Goal: Task Accomplishment & Management: Use online tool/utility

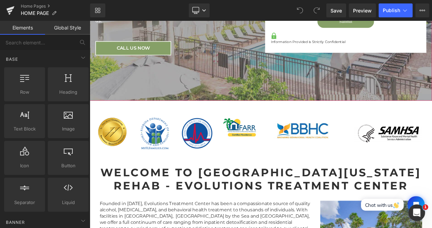
scroll to position [251, 0]
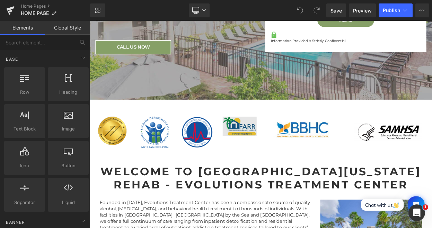
click at [276, 144] on div "Image" at bounding box center [274, 150] width 42 height 24
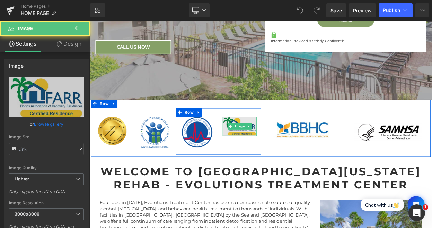
click at [271, 153] on img at bounding box center [274, 150] width 42 height 24
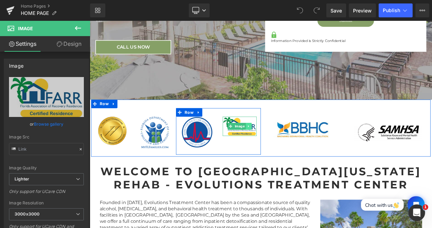
click at [286, 147] on link at bounding box center [284, 150] width 7 height 8
click at [286, 147] on link at bounding box center [288, 150] width 7 height 8
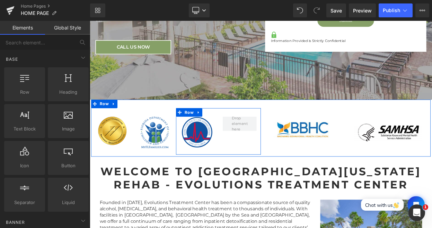
click at [241, 128] on div "Image Row" at bounding box center [248, 156] width 104 height 57
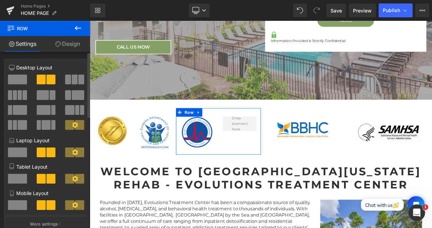
click at [19, 82] on span at bounding box center [17, 80] width 19 height 10
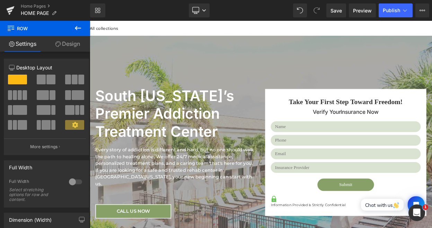
scroll to position [0, 0]
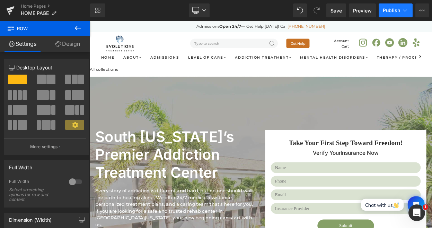
click at [393, 13] on span "Publish" at bounding box center [391, 11] width 17 height 6
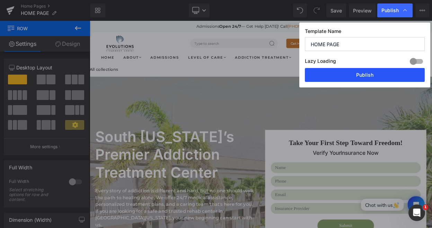
drag, startPoint x: 368, startPoint y: 71, endPoint x: 53, endPoint y: 42, distance: 316.5
click at [368, 71] on button "Publish" at bounding box center [365, 75] width 120 height 14
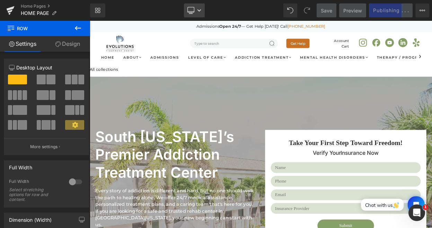
click at [199, 12] on link "Desktop" at bounding box center [194, 10] width 21 height 14
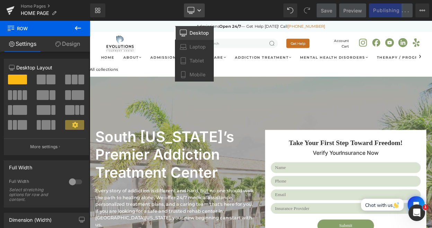
click at [199, 12] on link "Desktop" at bounding box center [194, 10] width 21 height 14
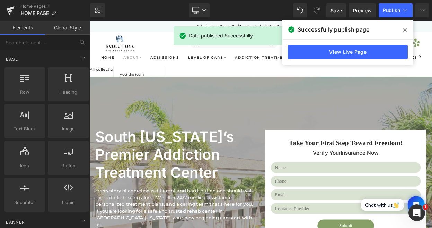
click at [139, 67] on link "About" at bounding box center [142, 65] width 22 height 5
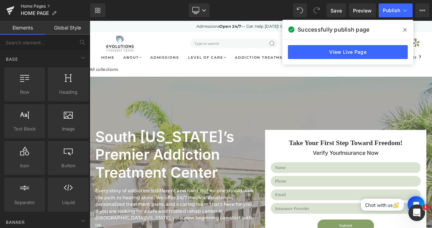
click at [50, 8] on link "Home Pages" at bounding box center [55, 6] width 69 height 6
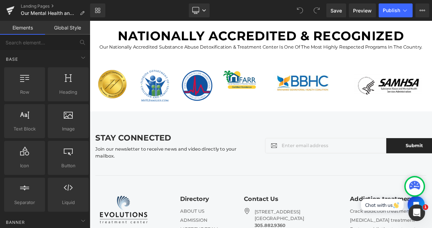
scroll to position [1614, 0]
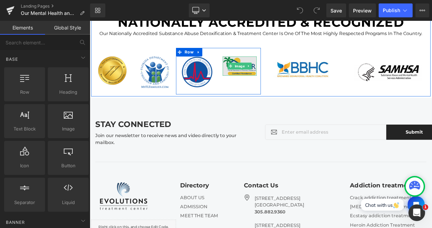
click at [272, 80] on span "Image" at bounding box center [273, 76] width 15 height 8
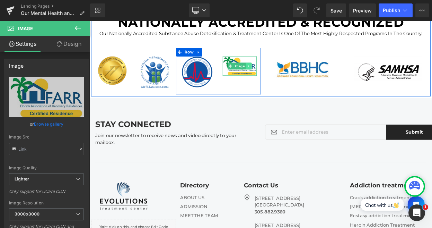
click at [284, 78] on icon at bounding box center [285, 76] width 4 height 4
click at [289, 78] on icon at bounding box center [288, 76] width 4 height 4
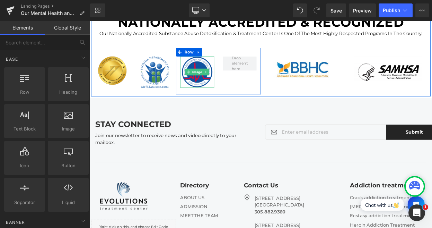
click at [233, 71] on div "Image Row" at bounding box center [248, 82] width 104 height 57
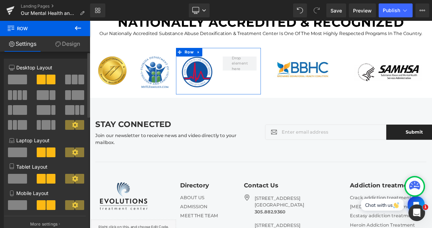
click at [14, 73] on div at bounding box center [46, 104] width 75 height 67
click at [14, 77] on span at bounding box center [17, 80] width 19 height 10
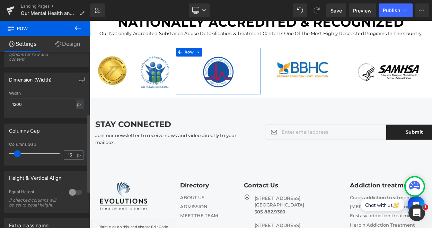
scroll to position [59, 0]
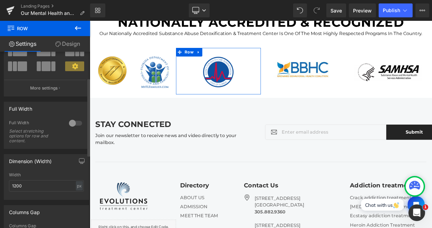
click at [49, 85] on button "More settings" at bounding box center [45, 88] width 82 height 16
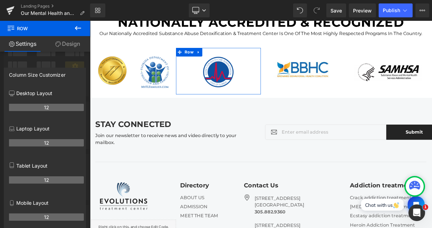
click at [47, 131] on p "Laptop Layout" at bounding box center [46, 128] width 75 height 7
click at [47, 143] on th "12" at bounding box center [46, 142] width 75 height 7
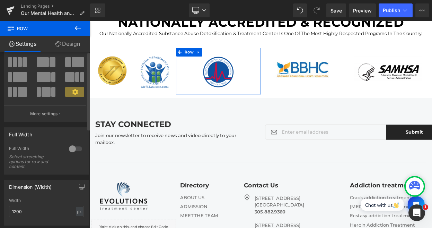
scroll to position [0, 0]
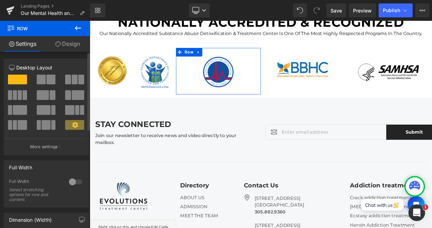
click at [77, 123] on span at bounding box center [74, 125] width 19 height 10
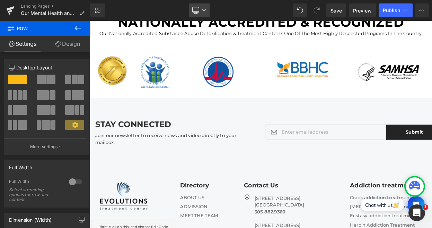
click at [206, 6] on link "Desktop" at bounding box center [199, 10] width 21 height 14
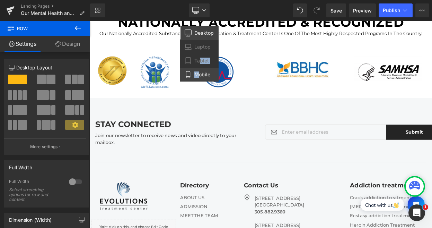
drag, startPoint x: 201, startPoint y: 59, endPoint x: 198, endPoint y: 74, distance: 15.6
click at [198, 74] on div "Desktop Laptop Tablet Mobile" at bounding box center [199, 53] width 39 height 55
click at [198, 74] on span "Mobile" at bounding box center [203, 74] width 16 height 6
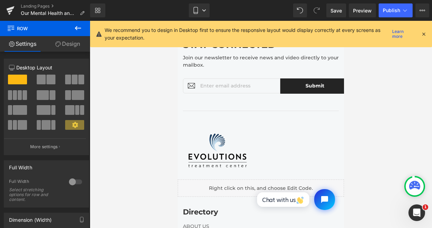
scroll to position [2792, 0]
click at [202, 13] on link "Mobile" at bounding box center [199, 10] width 21 height 14
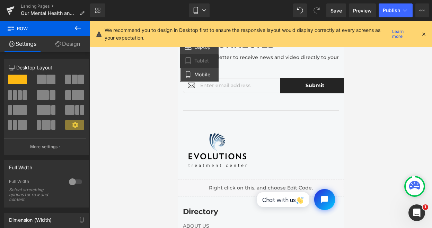
click at [193, 51] on link "Laptop" at bounding box center [199, 47] width 39 height 14
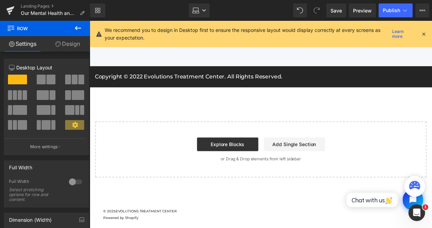
scroll to position [1773, 0]
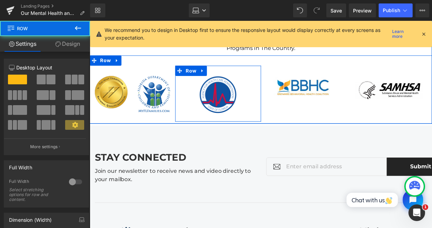
click at [237, 100] on div "Image Row" at bounding box center [220, 94] width 87 height 57
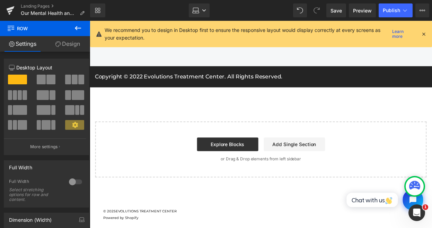
scroll to position [2099, 0]
click at [387, 15] on button "Publish" at bounding box center [396, 10] width 34 height 14
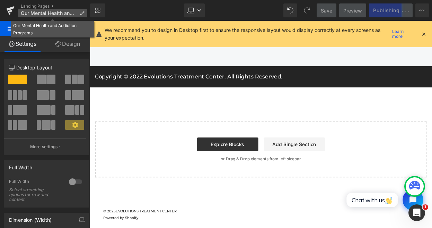
click at [35, 14] on span "Our Mental Health and Addiction Programs" at bounding box center [49, 13] width 56 height 6
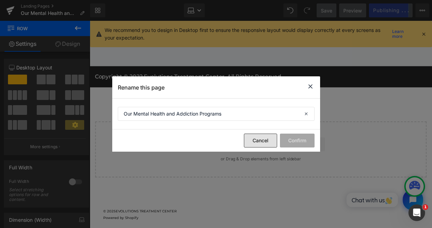
click at [0, 0] on button "Cancel" at bounding box center [0, 0] width 0 height 0
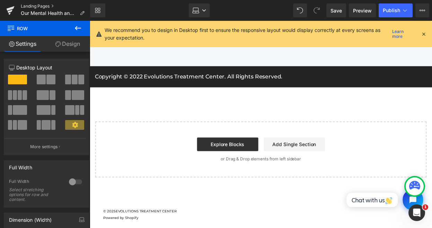
click at [42, 8] on link "Landing Pages" at bounding box center [55, 6] width 69 height 6
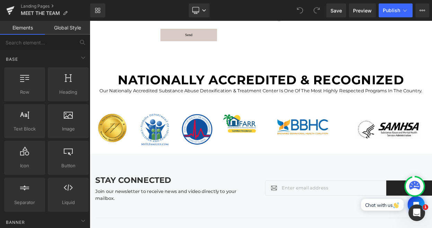
scroll to position [2690, 0]
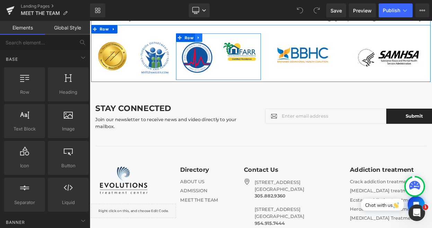
click at [226, 41] on link at bounding box center [223, 41] width 9 height 10
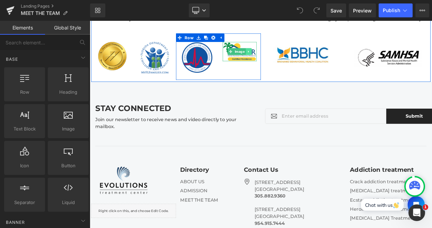
click at [286, 59] on icon at bounding box center [285, 58] width 4 height 4
click at [287, 58] on icon at bounding box center [288, 58] width 4 height 4
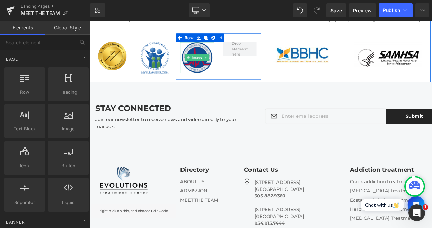
click at [205, 48] on div at bounding box center [222, 47] width 42 height 2
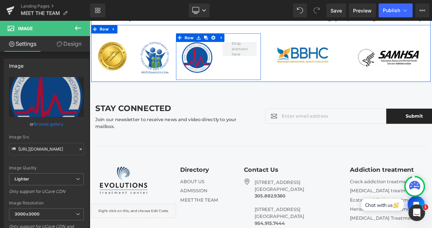
click at [282, 75] on div "Image Row" at bounding box center [248, 64] width 104 height 57
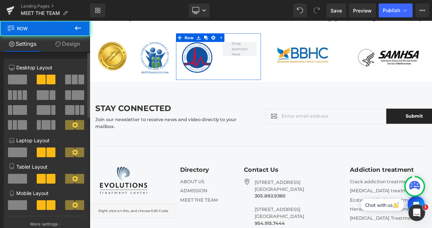
click at [17, 84] on span at bounding box center [17, 80] width 19 height 10
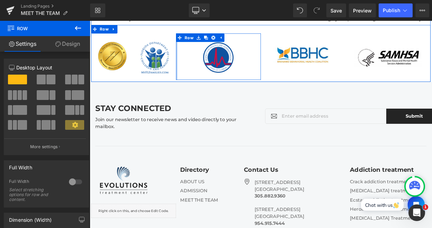
click at [193, 65] on div "Image Image Row Image Row Image Image Row" at bounding box center [300, 61] width 416 height 70
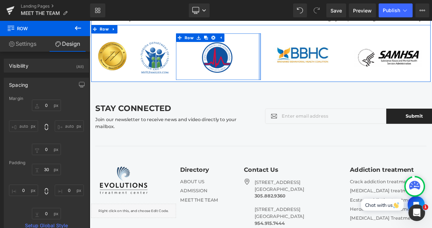
click at [296, 57] on div "Image Row" at bounding box center [248, 64] width 104 height 57
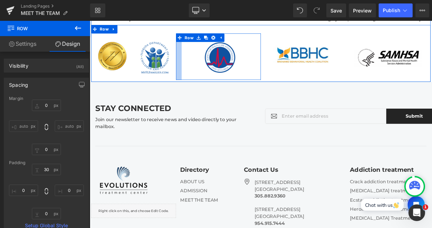
drag, startPoint x: 196, startPoint y: 64, endPoint x: 203, endPoint y: 64, distance: 7.3
click at [203, 64] on div "Image Row" at bounding box center [248, 64] width 104 height 57
click at [300, 64] on div "Image Image Row Image Row Image Image Row" at bounding box center [300, 61] width 416 height 70
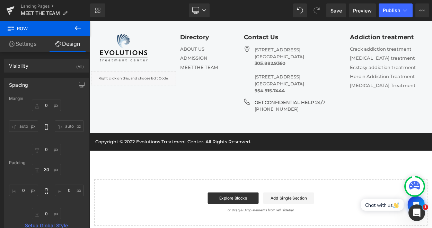
scroll to position [2909, 0]
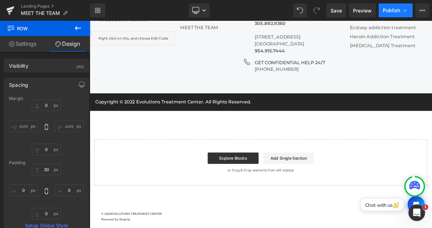
click at [384, 10] on span "Publish" at bounding box center [391, 11] width 17 height 6
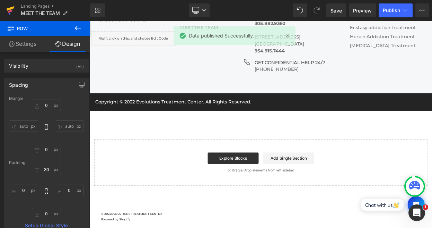
click at [11, 9] on icon at bounding box center [10, 10] width 8 height 17
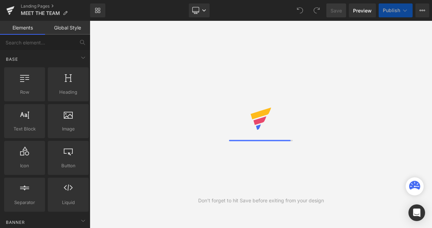
click at [40, 6] on link "Landing Pages" at bounding box center [55, 6] width 69 height 6
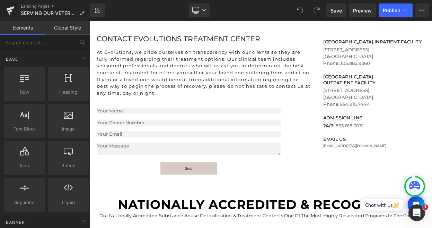
scroll to position [2060, 0]
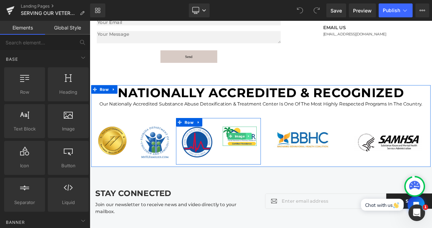
click at [283, 158] on link at bounding box center [284, 162] width 7 height 8
click at [288, 160] on icon at bounding box center [288, 162] width 4 height 4
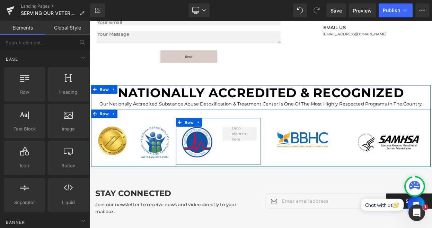
click at [245, 140] on div "Image Row" at bounding box center [248, 168] width 104 height 57
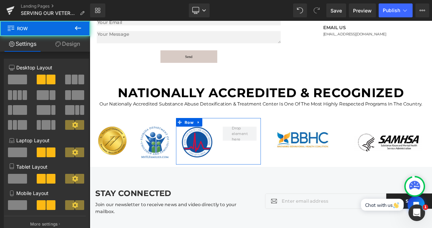
click at [16, 79] on span at bounding box center [17, 80] width 19 height 10
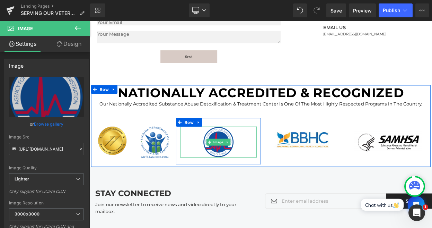
click at [202, 155] on div "Image" at bounding box center [248, 169] width 94 height 38
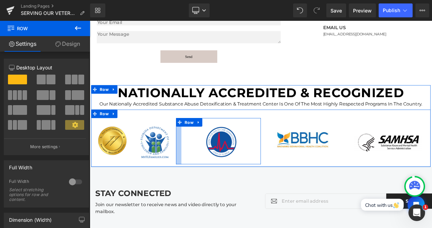
drag, startPoint x: 195, startPoint y: 155, endPoint x: 202, endPoint y: 154, distance: 6.6
click at [202, 154] on div at bounding box center [199, 168] width 7 height 57
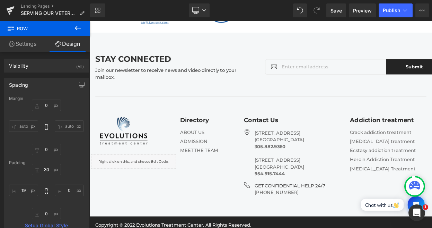
scroll to position [2283, 0]
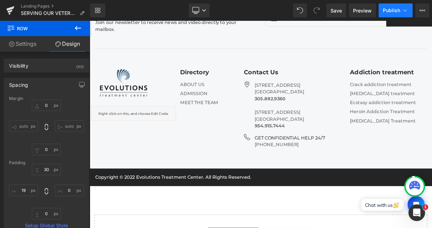
click at [385, 13] on span "Publish" at bounding box center [391, 11] width 17 height 6
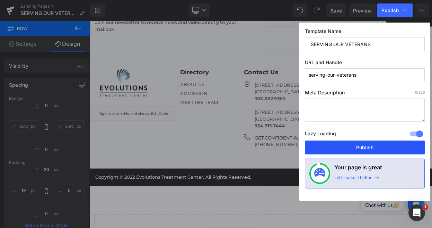
click at [394, 153] on button "Publish" at bounding box center [365, 147] width 120 height 14
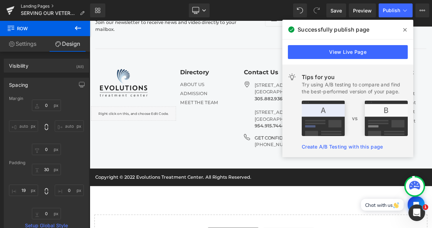
click at [47, 7] on link "Landing Pages" at bounding box center [55, 6] width 69 height 6
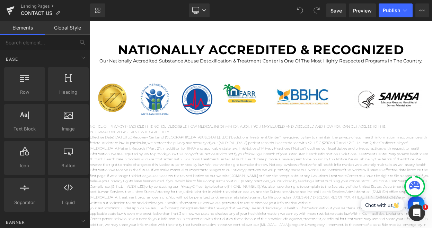
scroll to position [1227, 0]
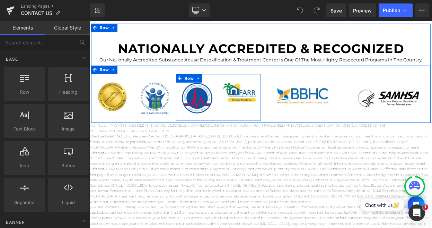
click at [244, 102] on div "Image Image Row" at bounding box center [248, 114] width 104 height 57
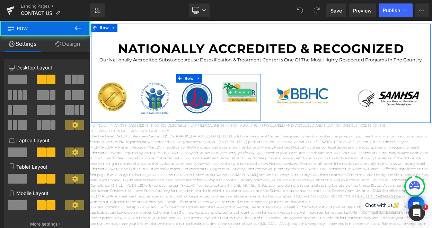
click at [276, 112] on img at bounding box center [274, 108] width 42 height 24
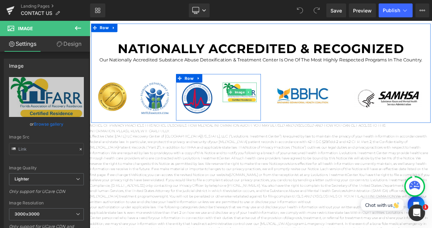
click at [285, 110] on icon at bounding box center [285, 108] width 4 height 4
click at [289, 110] on icon at bounding box center [288, 108] width 4 height 4
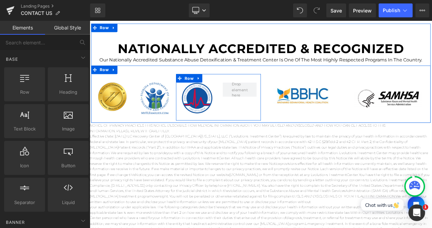
click at [242, 100] on div "Image Row" at bounding box center [248, 114] width 104 height 57
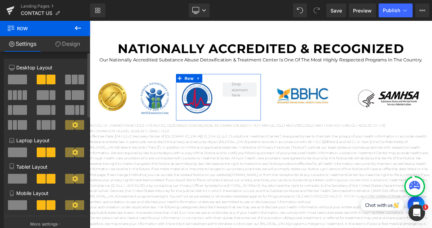
click at [21, 80] on span at bounding box center [17, 80] width 19 height 10
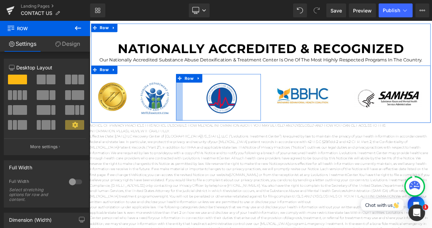
drag, startPoint x: 196, startPoint y: 122, endPoint x: 205, endPoint y: 121, distance: 8.4
click at [205, 121] on div "Image Row" at bounding box center [248, 114] width 104 height 57
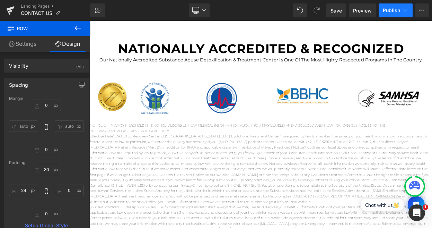
click at [396, 14] on button "Publish" at bounding box center [396, 10] width 34 height 14
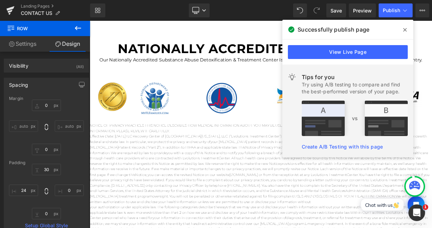
click at [0, 0] on span at bounding box center [0, 0] width 0 height 0
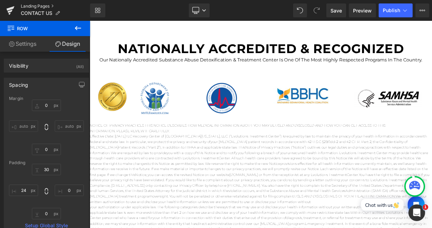
click at [41, 5] on link "Landing Pages" at bounding box center [55, 6] width 69 height 6
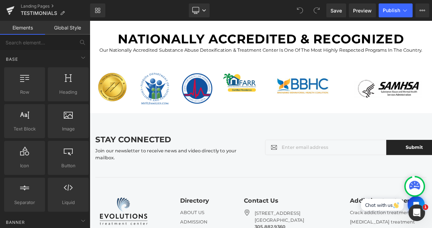
scroll to position [2189, 0]
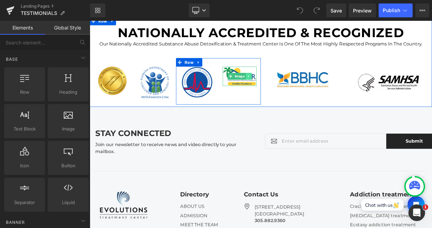
click at [287, 90] on link at bounding box center [284, 89] width 7 height 8
click at [290, 89] on icon at bounding box center [288, 89] width 4 height 4
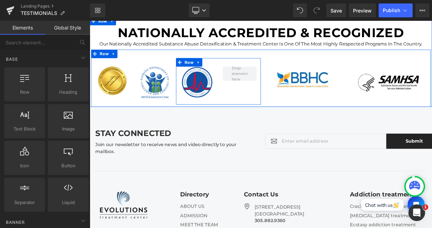
click at [246, 117] on div "Image" at bounding box center [222, 100] width 52 height 46
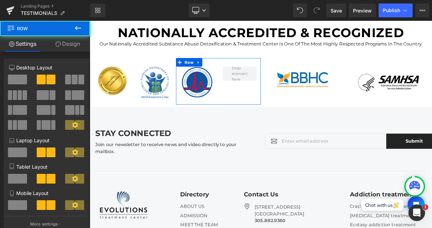
click at [21, 72] on div at bounding box center [46, 104] width 75 height 67
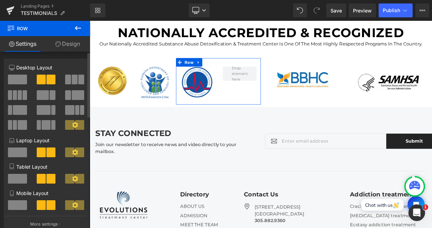
click at [19, 80] on span at bounding box center [17, 80] width 19 height 10
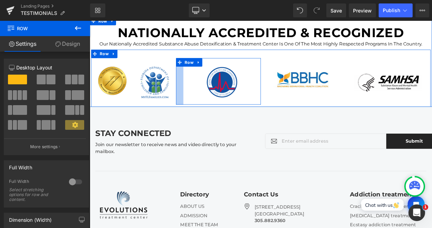
drag, startPoint x: 197, startPoint y: 94, endPoint x: 206, endPoint y: 95, distance: 9.0
click at [206, 95] on div "Image Row" at bounding box center [248, 95] width 104 height 57
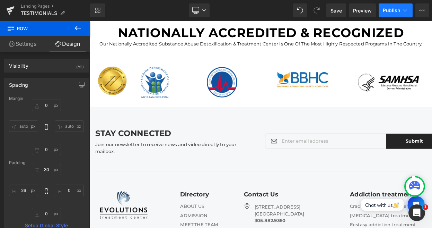
click at [383, 15] on button "Publish" at bounding box center [396, 10] width 34 height 14
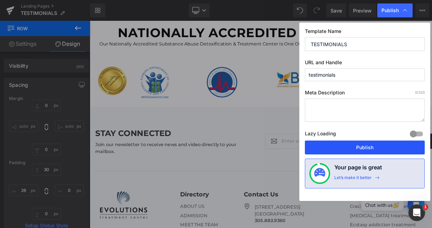
click at [0, 0] on button "Publish" at bounding box center [0, 0] width 0 height 0
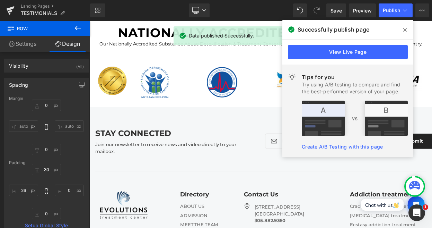
click at [0, 0] on icon at bounding box center [0, 0] width 0 height 0
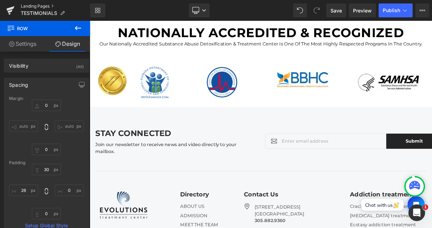
click at [40, 5] on link "Landing Pages" at bounding box center [55, 6] width 69 height 6
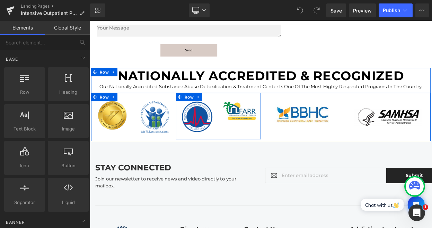
scroll to position [1796, 0]
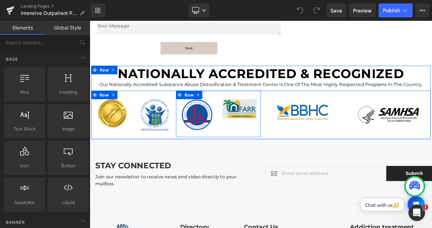
click at [251, 132] on div "Image" at bounding box center [274, 133] width 52 height 32
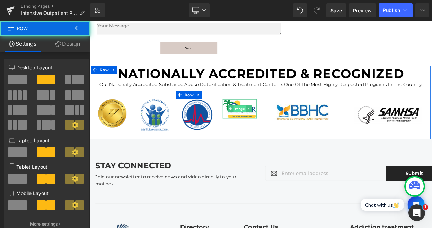
click at [276, 130] on span "Image" at bounding box center [273, 128] width 15 height 8
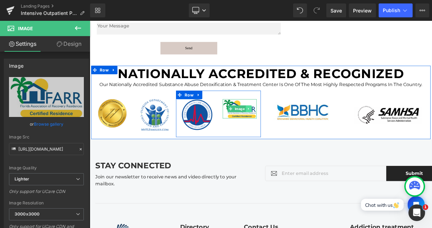
click at [285, 130] on icon at bounding box center [284, 128] width 1 height 2
click at [287, 130] on icon at bounding box center [288, 128] width 4 height 4
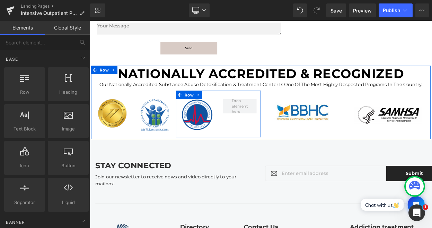
click at [199, 122] on div "Image" at bounding box center [222, 140] width 52 height 46
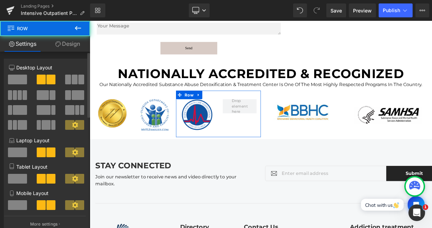
click at [21, 77] on span at bounding box center [17, 80] width 19 height 10
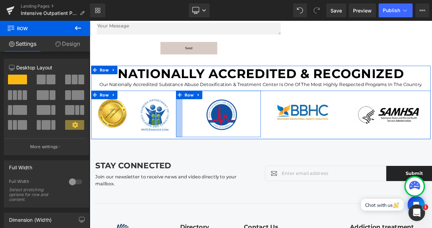
drag, startPoint x: 197, startPoint y: 131, endPoint x: 205, endPoint y: 131, distance: 8.0
click at [205, 131] on div "Image Row" at bounding box center [248, 134] width 104 height 57
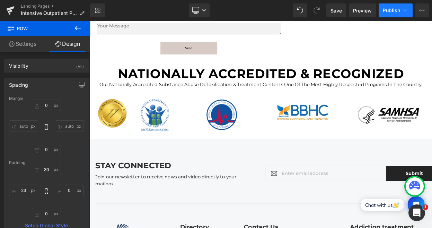
click at [390, 5] on button "Publish" at bounding box center [396, 10] width 34 height 14
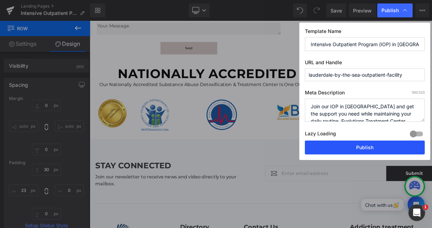
click at [0, 0] on button "Publish" at bounding box center [0, 0] width 0 height 0
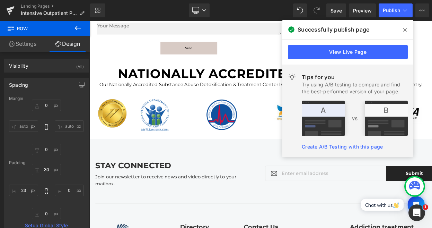
click at [406, 27] on icon at bounding box center [405, 30] width 3 height 6
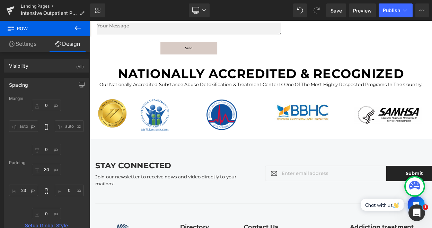
click at [45, 6] on link "Landing Pages" at bounding box center [55, 6] width 69 height 6
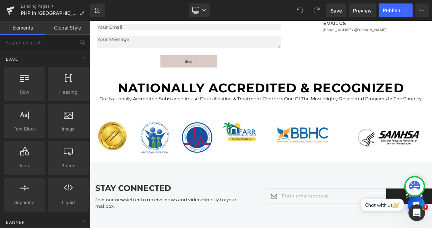
scroll to position [1943, 0]
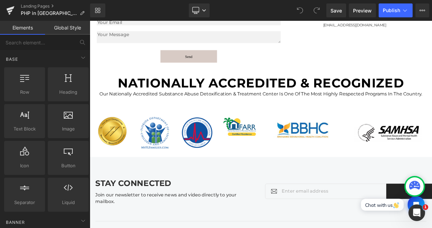
click at [90, 21] on div at bounding box center [90, 21] width 0 height 0
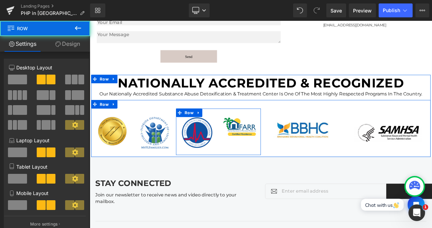
click at [290, 142] on div "Image" at bounding box center [274, 151] width 42 height 24
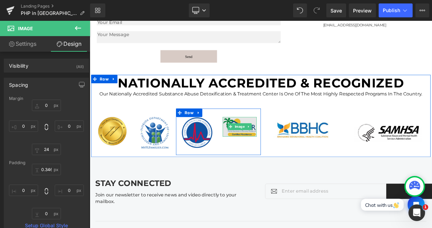
click at [288, 150] on img at bounding box center [274, 151] width 42 height 24
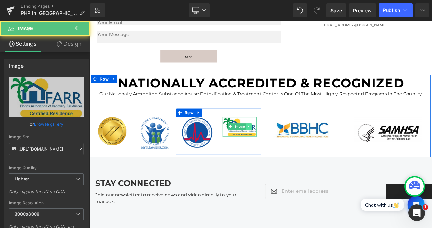
click at [285, 152] on icon at bounding box center [285, 150] width 4 height 4
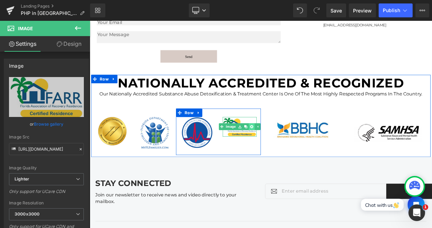
click at [287, 152] on icon at bounding box center [288, 150] width 4 height 4
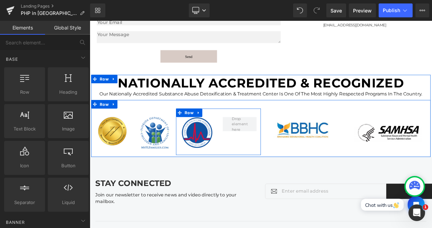
click at [198, 145] on div "Image" at bounding box center [222, 162] width 52 height 46
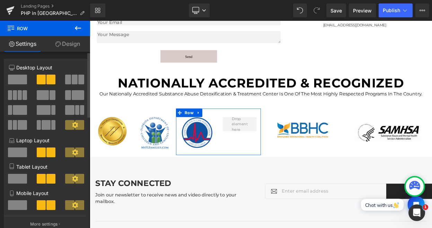
click at [24, 81] on span at bounding box center [17, 80] width 19 height 10
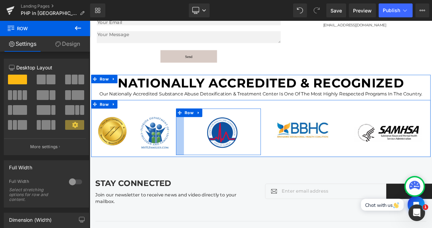
drag, startPoint x: 196, startPoint y: 155, endPoint x: 206, endPoint y: 155, distance: 9.7
click at [206, 155] on div "Image Row" at bounding box center [248, 156] width 104 height 57
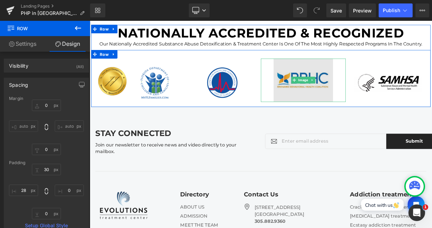
scroll to position [2017, 0]
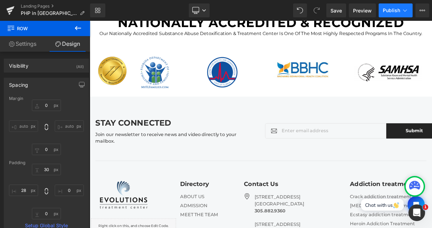
click at [394, 10] on span "Publish" at bounding box center [391, 11] width 17 height 6
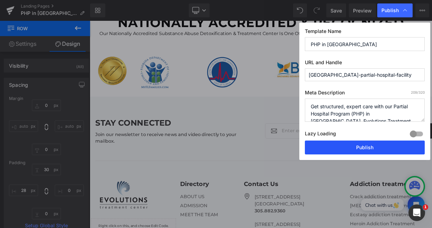
click at [0, 0] on button "Publish" at bounding box center [0, 0] width 0 height 0
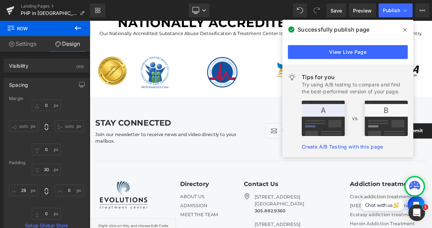
click at [28, 3] on div "Landing Pages PHP in Fort Lauderdale" at bounding box center [45, 10] width 90 height 21
click at [28, 5] on link "Landing Pages" at bounding box center [55, 6] width 69 height 6
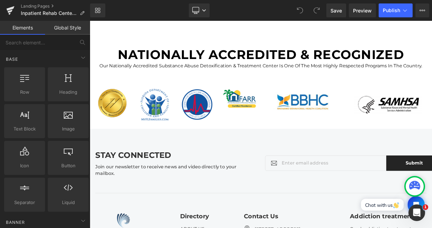
scroll to position [1848, 0]
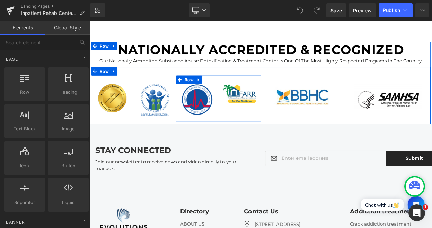
click at [282, 137] on div "Image Image Row" at bounding box center [248, 116] width 104 height 57
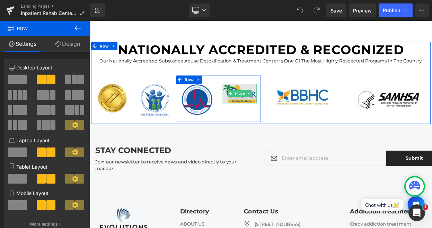
click at [288, 104] on img at bounding box center [274, 110] width 42 height 24
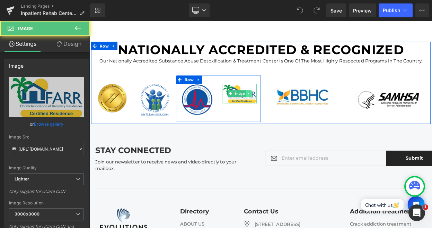
click at [286, 110] on link at bounding box center [284, 110] width 7 height 8
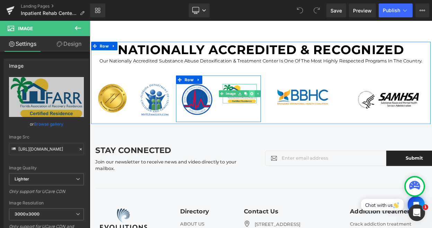
click at [290, 111] on link at bounding box center [288, 110] width 7 height 8
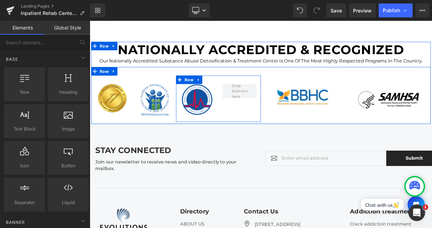
click at [253, 131] on div "Image Row" at bounding box center [248, 116] width 104 height 57
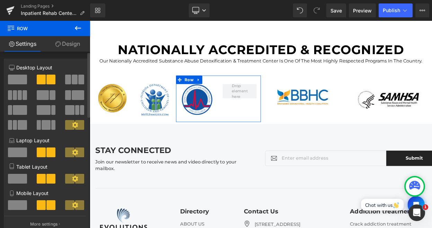
drag, startPoint x: 12, startPoint y: 82, endPoint x: 45, endPoint y: 79, distance: 32.7
click at [12, 82] on span at bounding box center [17, 80] width 19 height 10
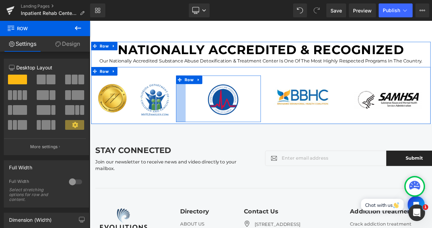
drag, startPoint x: 197, startPoint y: 120, endPoint x: 219, endPoint y: 147, distance: 34.7
click at [209, 122] on div "Image Row 34px" at bounding box center [248, 116] width 104 height 57
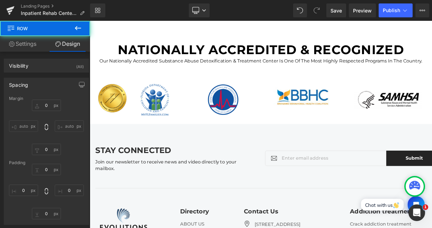
type input "0"
type input "30"
type input "0"
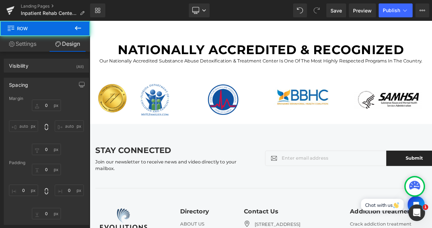
type input "34"
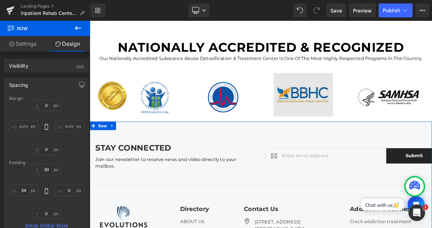
scroll to position [1847, 0]
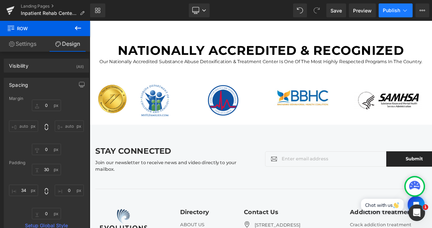
click at [397, 8] on span "Publish" at bounding box center [391, 11] width 17 height 6
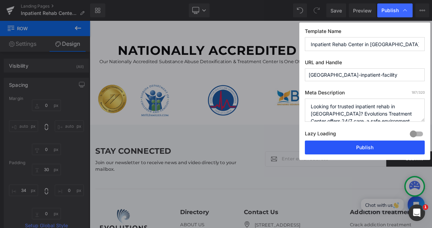
click at [0, 0] on button "Publish" at bounding box center [0, 0] width 0 height 0
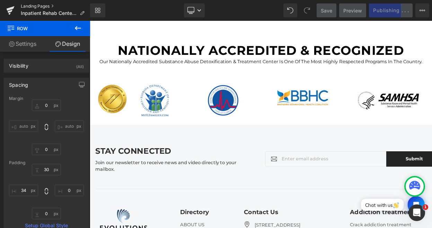
click at [44, 3] on link "Landing Pages" at bounding box center [55, 6] width 69 height 6
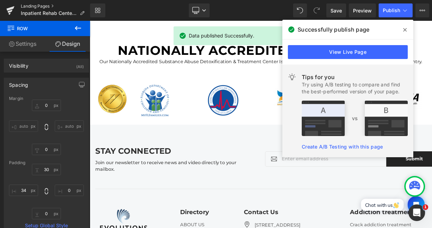
click at [47, 6] on link "Landing Pages" at bounding box center [55, 6] width 69 height 6
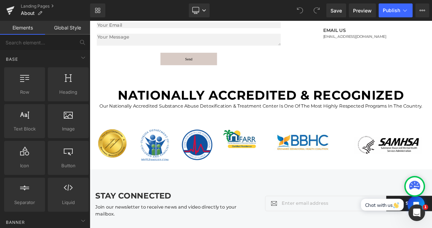
scroll to position [1881, 0]
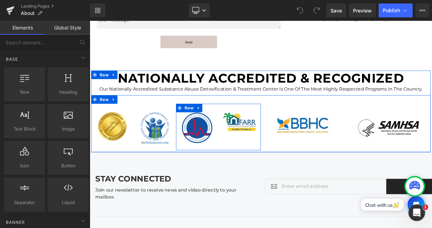
click at [244, 132] on div "Image" at bounding box center [222, 155] width 52 height 46
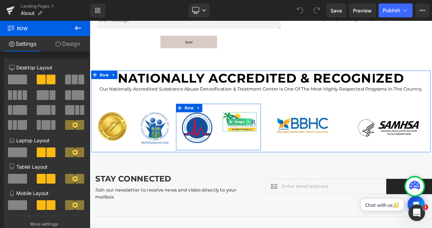
click at [287, 140] on link at bounding box center [284, 144] width 7 height 8
click at [287, 142] on icon at bounding box center [288, 144] width 4 height 4
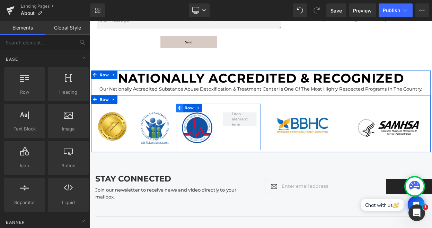
click at [200, 125] on icon at bounding box center [200, 127] width 5 height 5
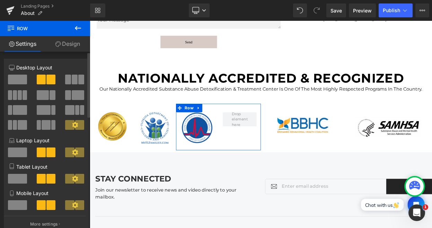
click at [23, 77] on span at bounding box center [17, 80] width 19 height 10
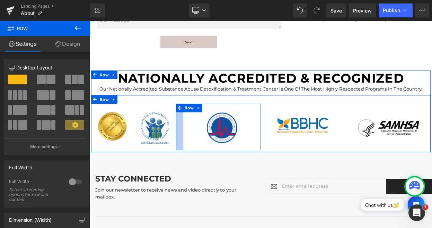
drag, startPoint x: 197, startPoint y: 147, endPoint x: 206, endPoint y: 153, distance: 10.9
click at [206, 149] on div "Image Row" at bounding box center [248, 150] width 104 height 57
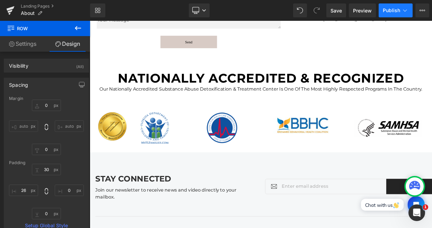
click at [390, 8] on span "Publish" at bounding box center [391, 11] width 17 height 6
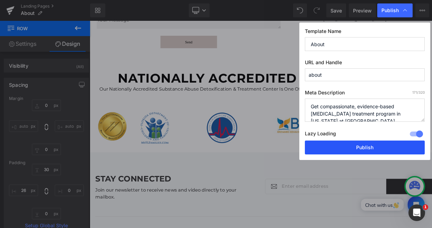
click at [0, 0] on button "Publish" at bounding box center [0, 0] width 0 height 0
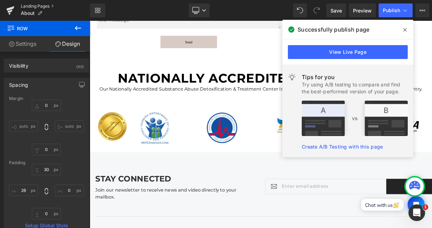
click at [34, 6] on link "Landing Pages" at bounding box center [55, 6] width 69 height 6
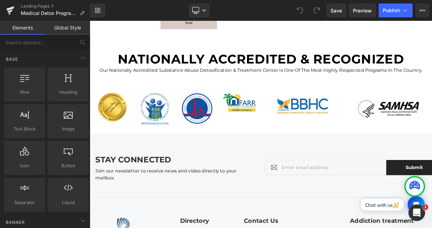
scroll to position [1917, 0]
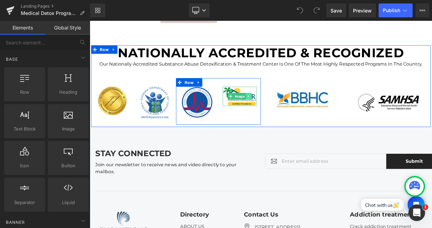
click at [287, 109] on link at bounding box center [284, 113] width 7 height 8
click at [290, 109] on link at bounding box center [288, 113] width 7 height 8
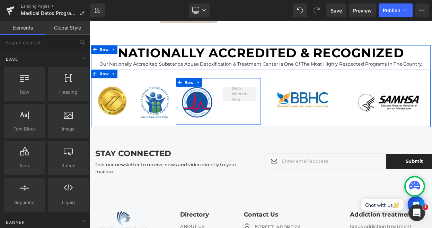
click at [90, 21] on div at bounding box center [90, 21] width 0 height 0
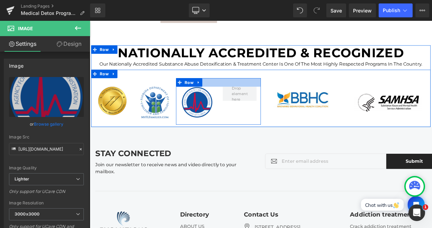
click at [247, 91] on div at bounding box center [248, 96] width 104 height 10
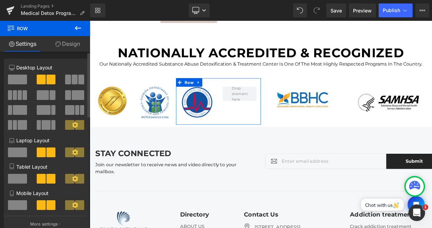
click at [30, 80] on div at bounding box center [17, 83] width 29 height 16
click at [27, 79] on div at bounding box center [17, 83] width 29 height 16
click at [22, 79] on span at bounding box center [17, 80] width 19 height 10
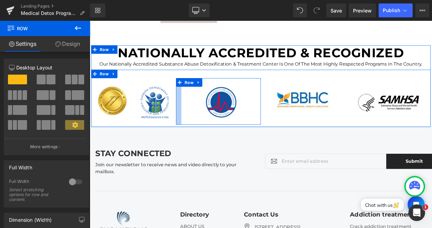
drag, startPoint x: 196, startPoint y: 98, endPoint x: 202, endPoint y: 98, distance: 6.6
click at [202, 98] on div "Image Row" at bounding box center [248, 119] width 104 height 57
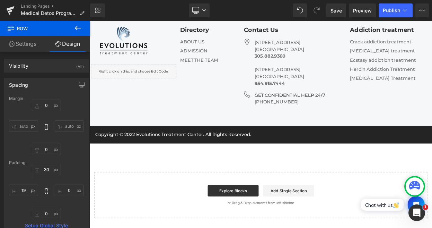
scroll to position [2175, 0]
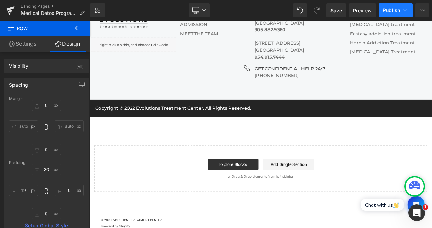
click at [393, 10] on span "Publish" at bounding box center [391, 11] width 17 height 6
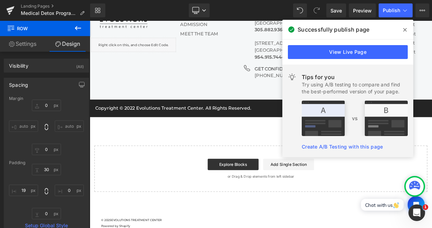
click at [0, 0] on span at bounding box center [0, 0] width 0 height 0
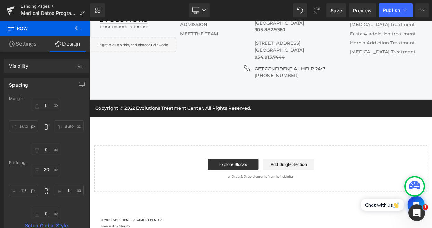
click at [44, 4] on link "Landing Pages" at bounding box center [55, 6] width 69 height 6
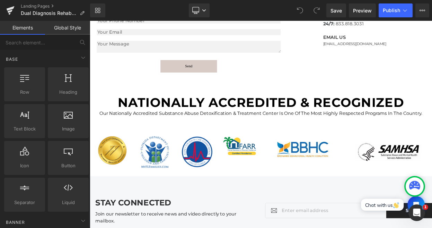
scroll to position [2050, 0]
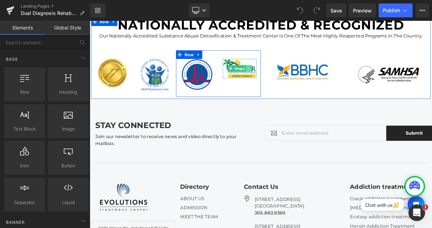
click at [286, 81] on icon at bounding box center [285, 79] width 4 height 4
click at [286, 81] on icon at bounding box center [288, 79] width 4 height 4
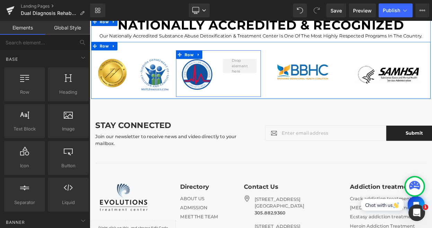
click at [197, 83] on div "Image" at bounding box center [222, 90] width 52 height 46
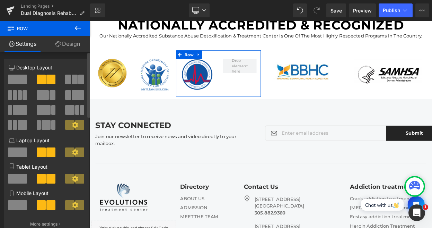
click at [26, 76] on span at bounding box center [17, 80] width 19 height 10
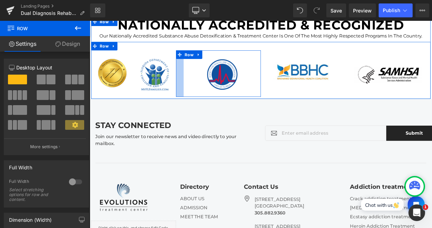
drag, startPoint x: 197, startPoint y: 87, endPoint x: 206, endPoint y: 87, distance: 9.4
click at [206, 87] on div "Image Row" at bounding box center [248, 85] width 104 height 57
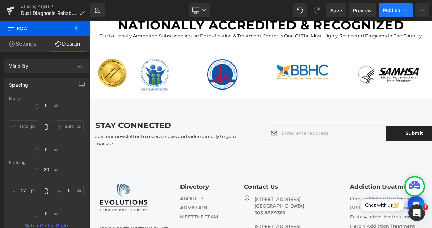
click at [395, 11] on span "Publish" at bounding box center [391, 11] width 17 height 6
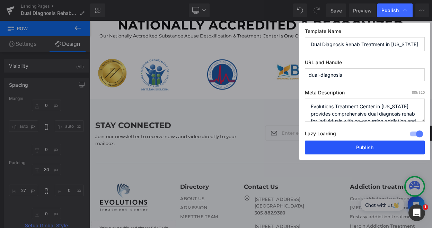
drag, startPoint x: 359, startPoint y: 153, endPoint x: 126, endPoint y: 95, distance: 240.9
click at [0, 0] on button "Publish" at bounding box center [0, 0] width 0 height 0
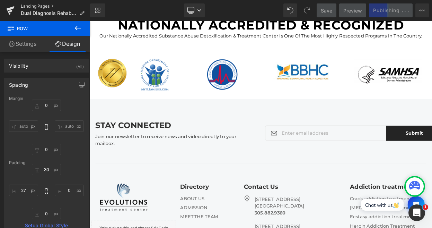
drag, startPoint x: 36, startPoint y: 7, endPoint x: 166, endPoint y: 45, distance: 135.3
click at [36, 7] on link "Landing Pages" at bounding box center [55, 6] width 69 height 6
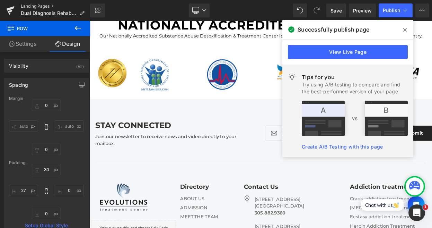
click at [26, 7] on link "Landing Pages" at bounding box center [55, 6] width 69 height 6
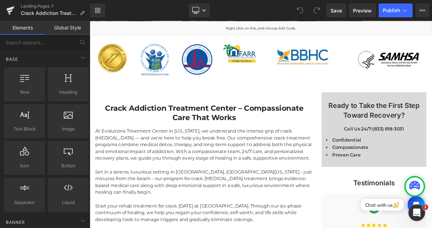
scroll to position [365, 0]
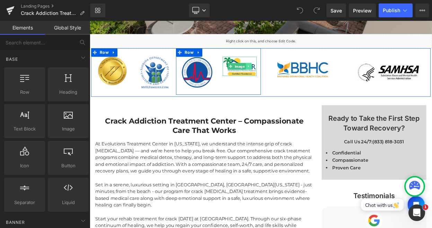
click at [286, 75] on icon at bounding box center [285, 77] width 4 height 4
click at [287, 75] on icon at bounding box center [288, 77] width 4 height 4
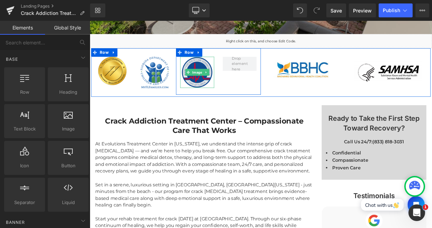
click at [212, 69] on img at bounding box center [221, 84] width 38 height 38
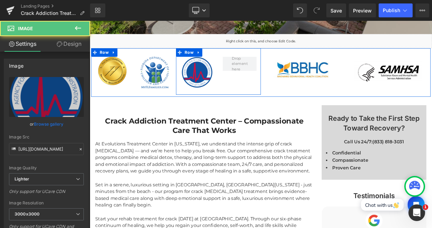
click at [232, 61] on div "Image Row" at bounding box center [248, 82] width 104 height 57
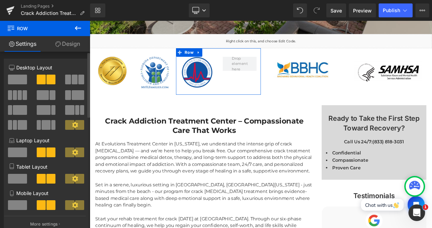
click at [18, 84] on span at bounding box center [17, 80] width 19 height 10
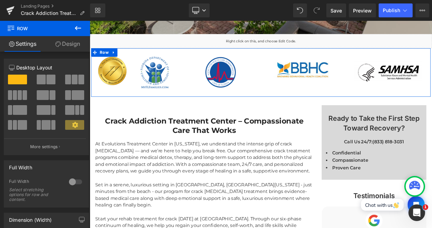
drag, startPoint x: 196, startPoint y: 81, endPoint x: 201, endPoint y: 80, distance: 5.6
click at [201, 80] on div "Image Row" at bounding box center [248, 82] width 104 height 57
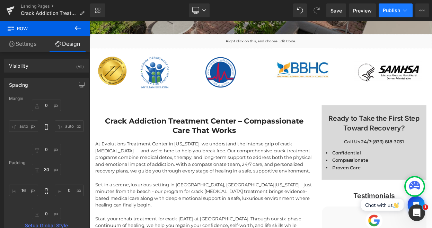
click at [391, 10] on span "Publish" at bounding box center [391, 11] width 17 height 6
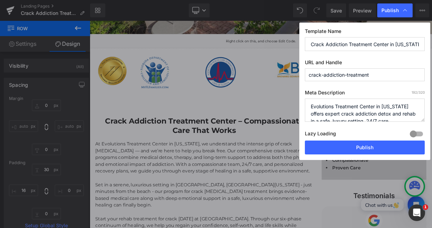
click at [0, 0] on div "Template Name Crack Addiction Treatment Center in Florida | Evolutions Rehab UR…" at bounding box center [0, 0] width 0 height 0
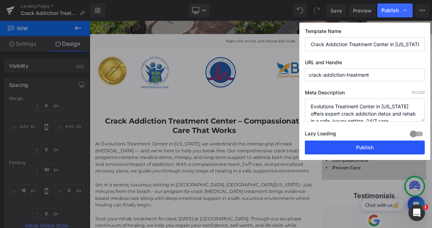
click at [328, 152] on button "Publish" at bounding box center [365, 147] width 120 height 14
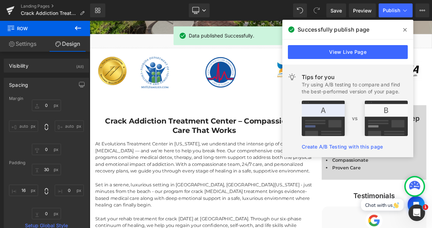
click at [406, 29] on icon at bounding box center [405, 30] width 3 height 6
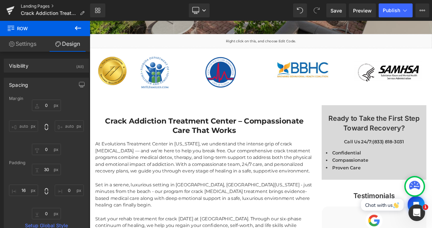
click at [44, 5] on link "Landing Pages" at bounding box center [55, 6] width 69 height 6
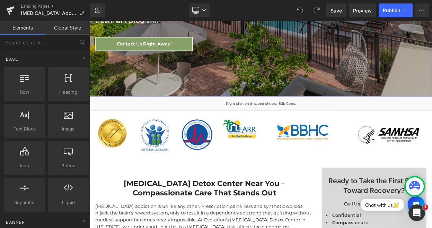
scroll to position [344, 0]
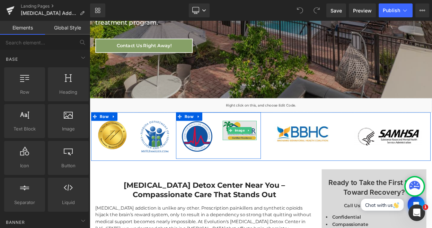
click at [255, 143] on img at bounding box center [274, 155] width 42 height 24
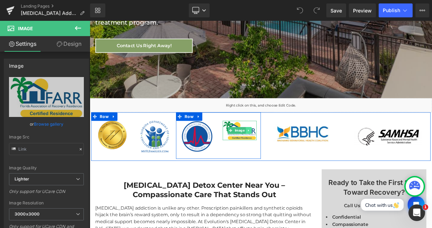
click at [284, 154] on icon at bounding box center [284, 155] width 1 height 2
click at [290, 151] on link at bounding box center [288, 155] width 7 height 8
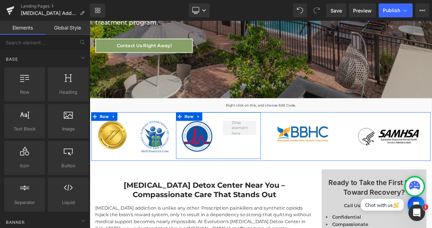
click at [240, 133] on div "Image Row" at bounding box center [248, 161] width 104 height 57
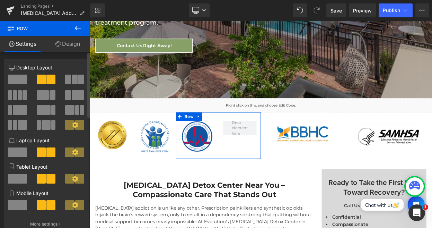
click at [25, 84] on button at bounding box center [18, 80] width 20 height 10
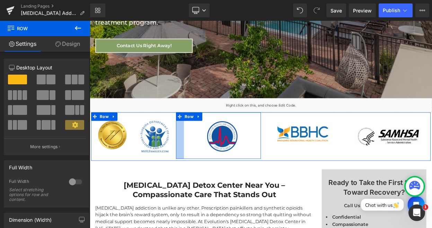
drag, startPoint x: 197, startPoint y: 126, endPoint x: 206, endPoint y: 125, distance: 9.7
click at [206, 133] on div "Image Row" at bounding box center [248, 161] width 104 height 57
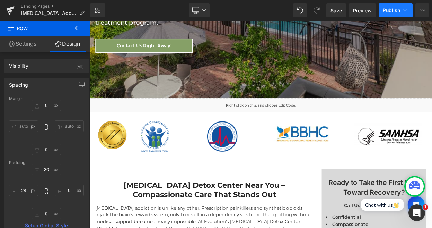
click at [393, 10] on span "Publish" at bounding box center [391, 11] width 17 height 6
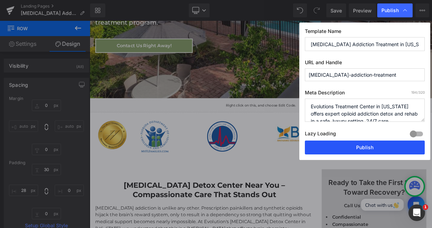
click at [24, 172] on button "Publish" at bounding box center [17, 176] width 11 height 8
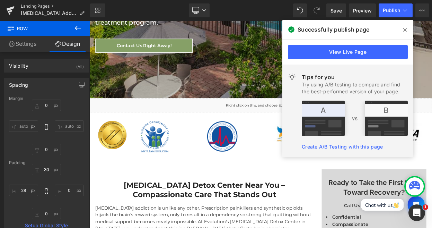
click at [22, 5] on link "Landing Pages" at bounding box center [55, 6] width 69 height 6
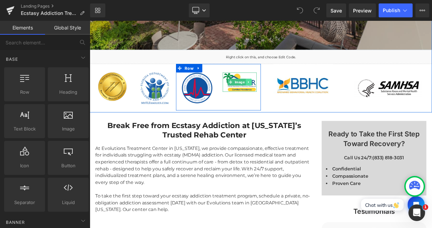
click at [287, 96] on link at bounding box center [284, 96] width 7 height 8
click at [287, 96] on icon at bounding box center [288, 96] width 4 height 4
click at [204, 85] on div at bounding box center [222, 85] width 42 height 2
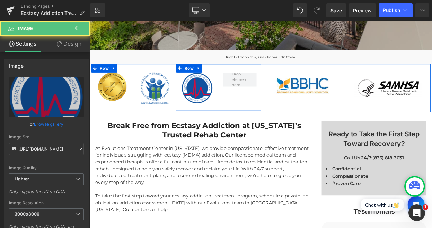
click at [198, 88] on div "Image" at bounding box center [222, 107] width 52 height 46
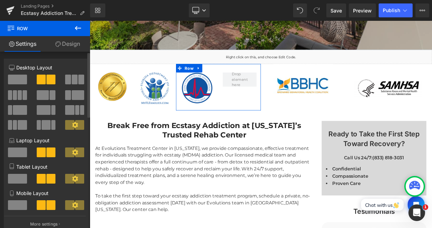
click at [15, 79] on span at bounding box center [17, 80] width 19 height 10
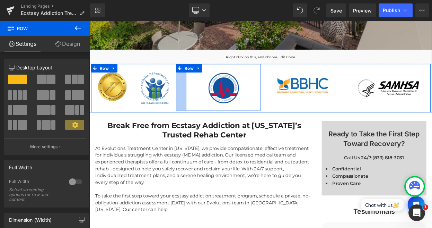
drag, startPoint x: 196, startPoint y: 93, endPoint x: 209, endPoint y: 93, distance: 12.8
click at [209, 93] on div "Image Row 37px" at bounding box center [248, 102] width 104 height 57
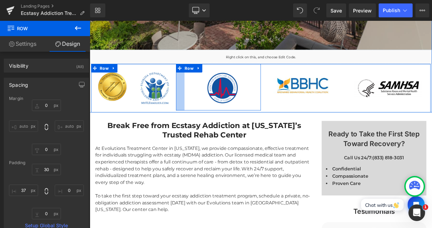
click at [195, 95] on div "Image Image Row Image Row Image Image Row" at bounding box center [300, 103] width 416 height 59
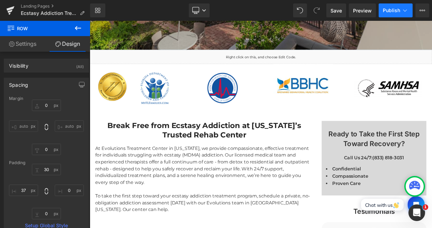
click at [386, 12] on span "Publish" at bounding box center [391, 11] width 17 height 6
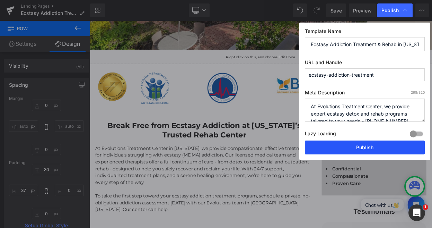
click at [123, 196] on button "Publish" at bounding box center [122, 198] width 4 height 4
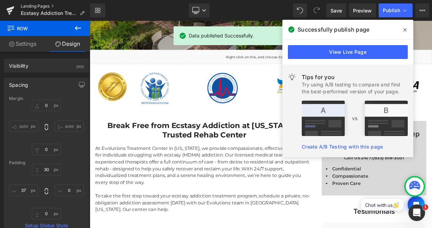
click at [34, 6] on link "Landing Pages" at bounding box center [55, 6] width 69 height 6
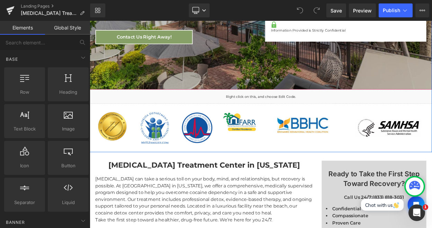
scroll to position [265, 0]
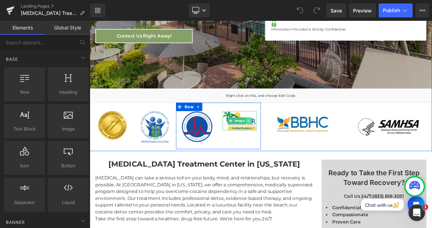
click at [287, 143] on link at bounding box center [284, 143] width 7 height 8
click at [287, 143] on icon at bounding box center [288, 143] width 4 height 4
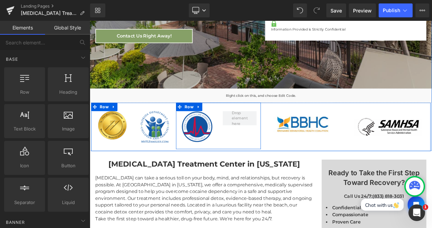
click at [197, 138] on div "Image" at bounding box center [222, 154] width 52 height 46
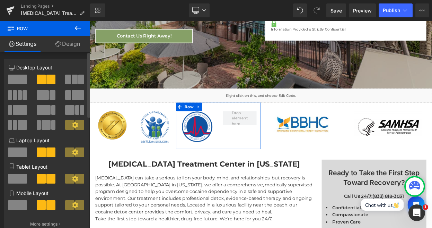
drag, startPoint x: 17, startPoint y: 78, endPoint x: 40, endPoint y: 91, distance: 25.6
click at [17, 78] on span at bounding box center [17, 80] width 19 height 10
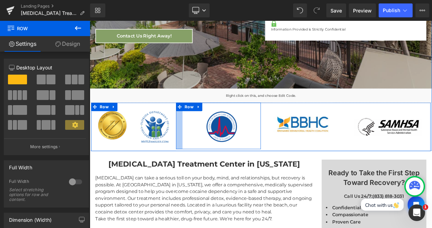
drag, startPoint x: 197, startPoint y: 145, endPoint x: 205, endPoint y: 146, distance: 8.0
click at [205, 146] on div "Image Row" at bounding box center [248, 149] width 104 height 57
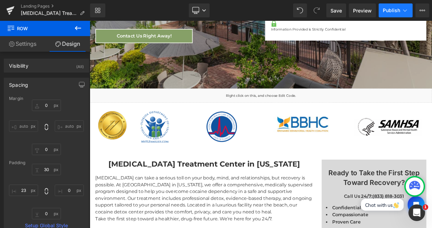
click at [388, 13] on span "Publish" at bounding box center [391, 11] width 17 height 6
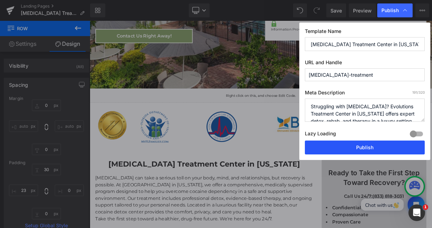
click at [383, 142] on button "Publish" at bounding box center [365, 147] width 120 height 14
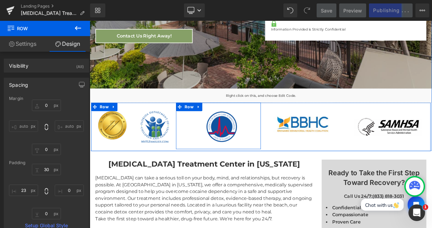
click at [206, 138] on div "Image" at bounding box center [252, 154] width 96 height 46
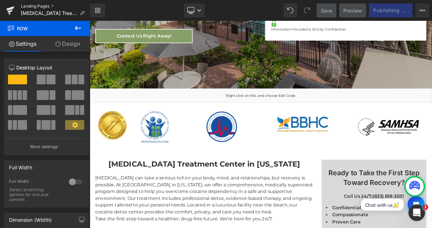
click at [34, 5] on link "Landing Pages" at bounding box center [55, 6] width 69 height 6
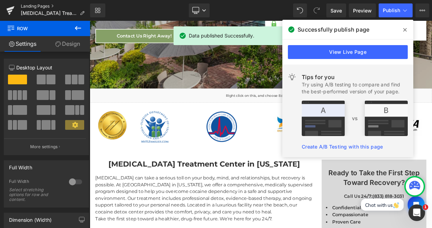
click at [43, 6] on link "Landing Pages" at bounding box center [55, 6] width 69 height 6
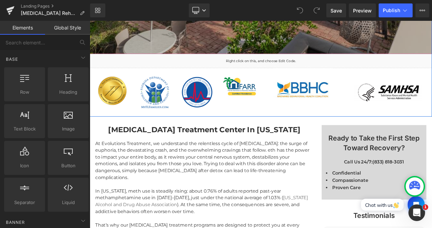
scroll to position [420, 0]
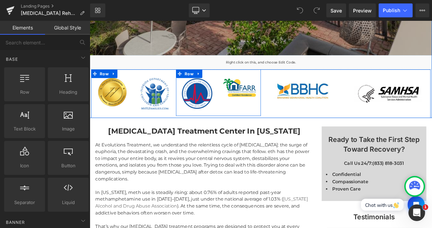
click at [243, 91] on div "Image" at bounding box center [222, 114] width 52 height 46
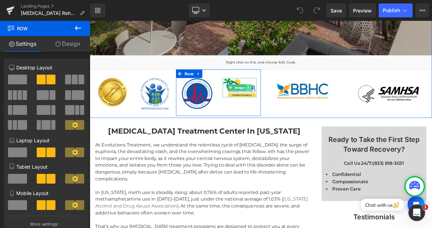
click at [285, 101] on icon at bounding box center [285, 103] width 4 height 4
click at [289, 101] on icon at bounding box center [288, 103] width 4 height 4
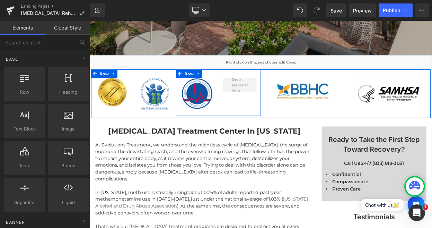
click at [230, 80] on div "Image Row" at bounding box center [248, 108] width 104 height 57
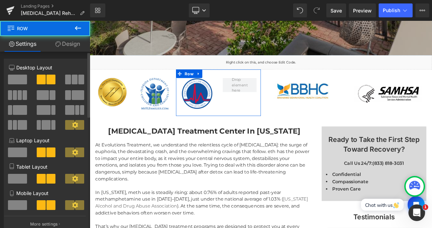
click at [21, 75] on span at bounding box center [17, 80] width 19 height 10
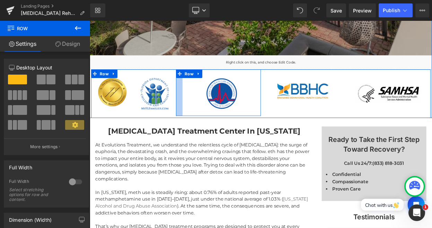
drag, startPoint x: 196, startPoint y: 90, endPoint x: 204, endPoint y: 89, distance: 8.0
click at [204, 89] on div "Image Row" at bounding box center [248, 108] width 104 height 57
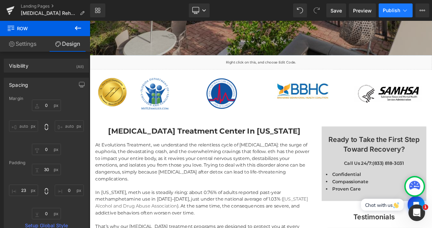
click at [386, 11] on span "Publish" at bounding box center [391, 11] width 17 height 6
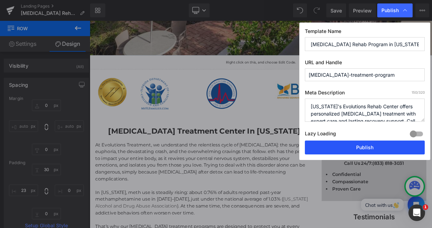
click at [0, 0] on button "Publish" at bounding box center [0, 0] width 0 height 0
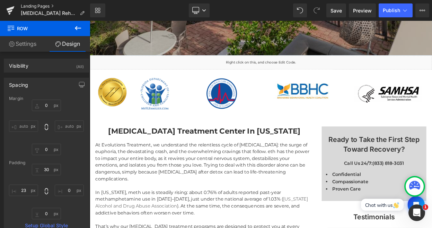
click at [42, 6] on link "Landing Pages" at bounding box center [55, 6] width 69 height 6
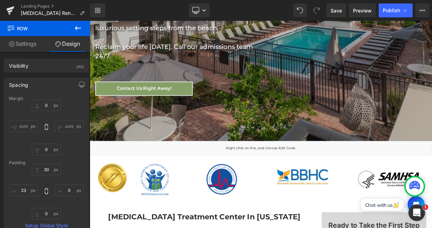
scroll to position [314, 0]
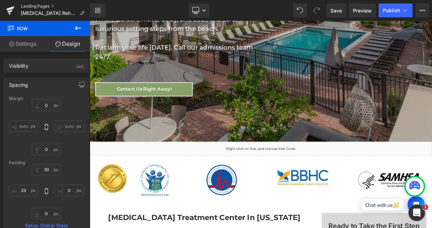
drag, startPoint x: 38, startPoint y: 8, endPoint x: 180, endPoint y: 49, distance: 147.5
click at [38, 8] on link "Landing Pages" at bounding box center [55, 6] width 69 height 6
click at [386, 11] on span "Publish" at bounding box center [391, 11] width 17 height 6
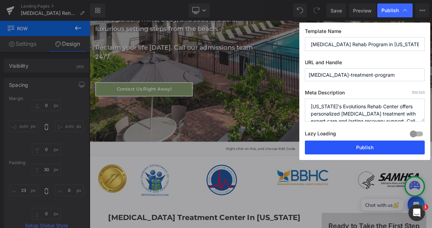
click at [0, 0] on button "Publish" at bounding box center [0, 0] width 0 height 0
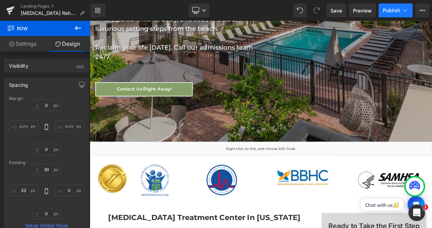
click at [387, 10] on span "Publish" at bounding box center [391, 11] width 17 height 6
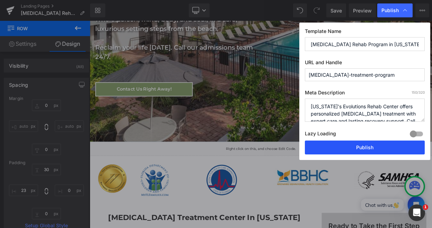
click at [0, 0] on button "Publish" at bounding box center [0, 0] width 0 height 0
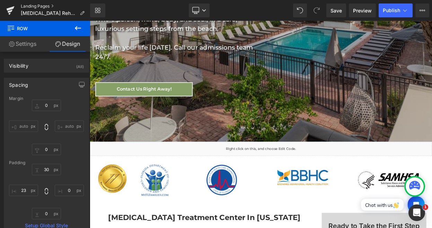
click at [40, 7] on link "Landing Pages" at bounding box center [55, 6] width 69 height 6
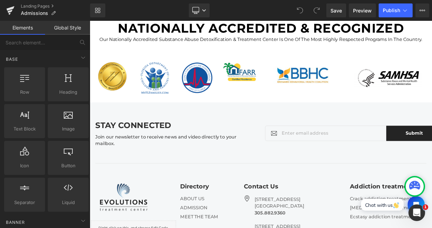
scroll to position [1347, 0]
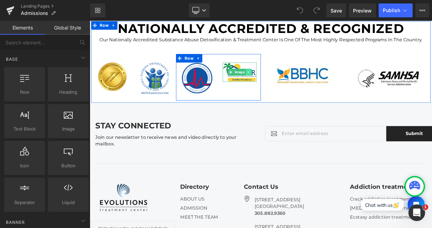
click at [283, 86] on icon at bounding box center [285, 83] width 4 height 4
click at [286, 86] on icon at bounding box center [288, 84] width 4 height 4
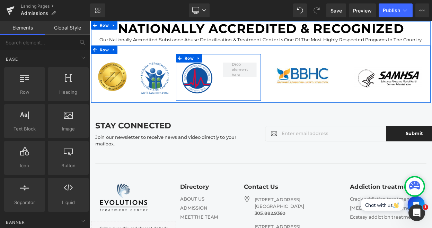
click at [238, 70] on div "Image Row" at bounding box center [248, 89] width 104 height 57
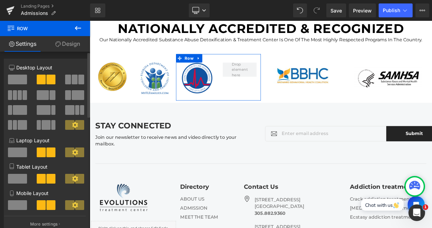
click at [17, 81] on span at bounding box center [17, 80] width 19 height 10
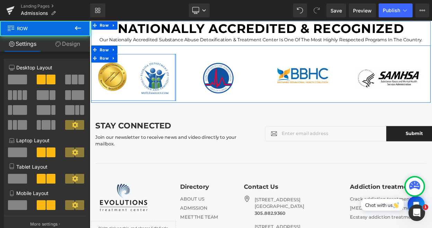
click at [195, 84] on div at bounding box center [195, 89] width 2 height 57
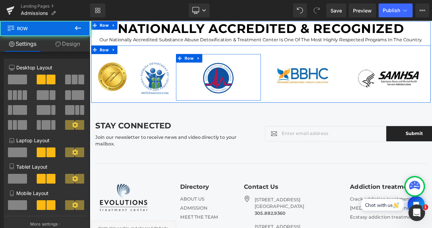
click at [198, 84] on div "Image" at bounding box center [248, 95] width 104 height 46
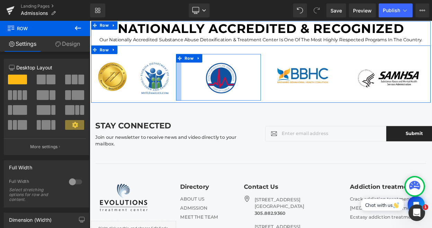
drag, startPoint x: 197, startPoint y: 84, endPoint x: 208, endPoint y: 90, distance: 13.7
click at [204, 82] on div "Image Row" at bounding box center [248, 89] width 104 height 57
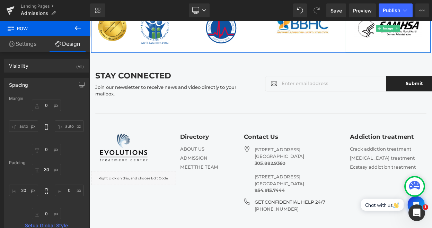
scroll to position [1548, 0]
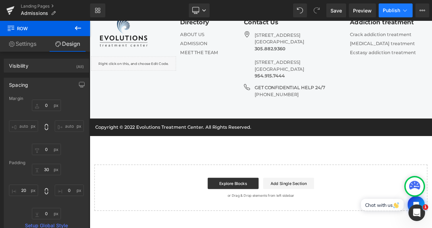
click at [390, 8] on span "Publish" at bounding box center [391, 11] width 17 height 6
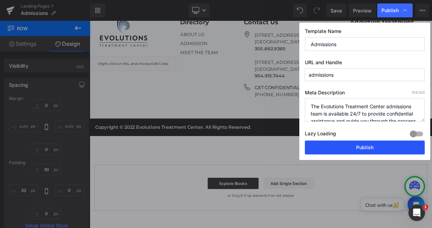
click at [135, 6] on button "Publish" at bounding box center [131, 2] width 7 height 8
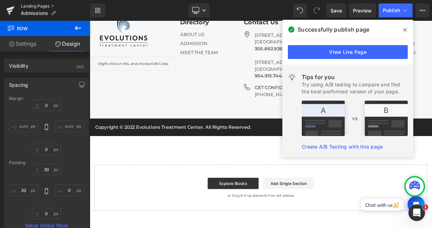
click at [45, 6] on link "Landing Pages" at bounding box center [55, 6] width 69 height 6
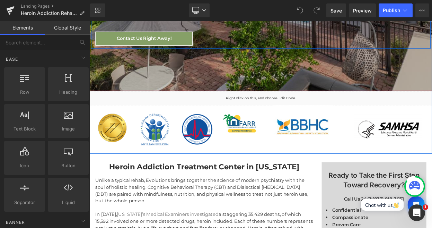
scroll to position [411, 0]
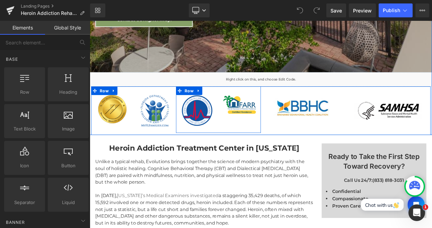
click at [90, 21] on div at bounding box center [90, 21] width 0 height 0
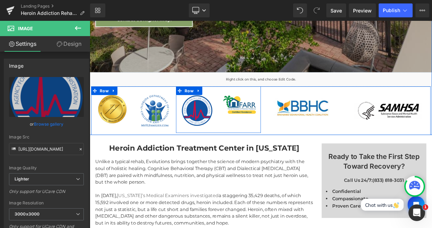
click at [242, 135] on div "Image" at bounding box center [222, 131] width 42 height 38
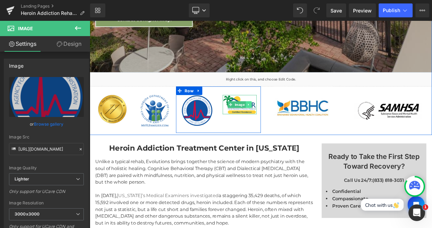
click at [284, 122] on icon at bounding box center [284, 123] width 1 height 2
click at [286, 121] on icon at bounding box center [288, 123] width 4 height 4
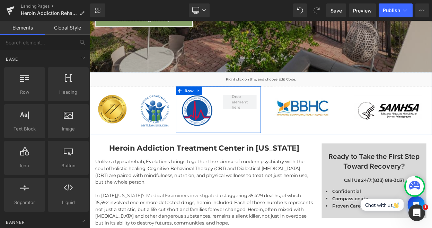
click at [238, 101] on div "Image Row" at bounding box center [248, 129] width 104 height 57
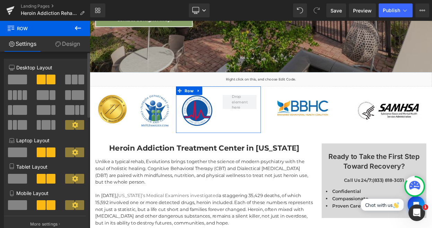
click at [7, 77] on div at bounding box center [17, 83] width 29 height 16
click at [12, 78] on span at bounding box center [17, 80] width 19 height 10
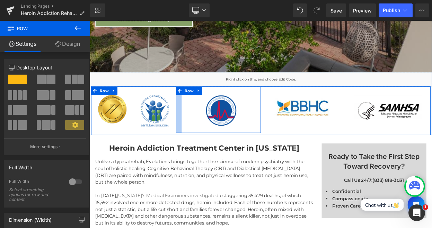
drag, startPoint x: 196, startPoint y: 114, endPoint x: 205, endPoint y: 114, distance: 8.3
click at [205, 114] on div "Image Row" at bounding box center [248, 129] width 104 height 57
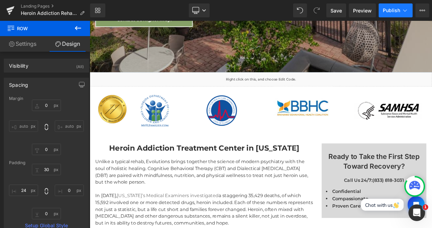
click at [396, 13] on button "Publish" at bounding box center [396, 10] width 34 height 14
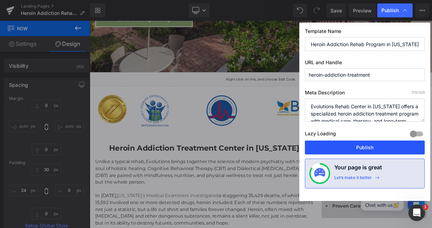
click at [0, 0] on button "Publish" at bounding box center [0, 0] width 0 height 0
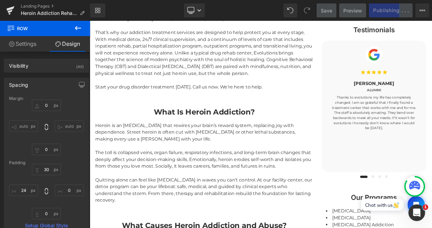
scroll to position [658, 0]
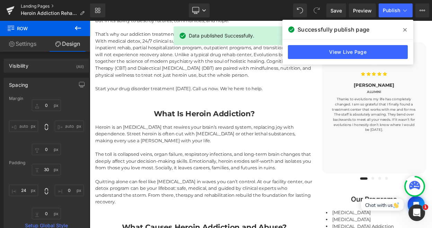
click at [32, 9] on link "Landing Pages" at bounding box center [55, 6] width 69 height 6
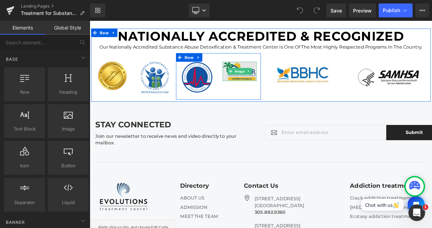
scroll to position [1921, 0]
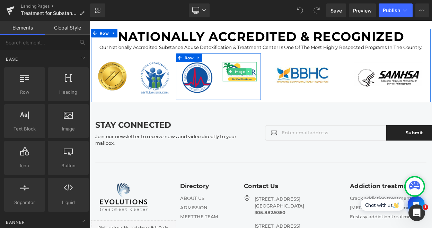
click at [285, 83] on icon at bounding box center [285, 83] width 4 height 4
click at [290, 84] on icon at bounding box center [288, 83] width 4 height 4
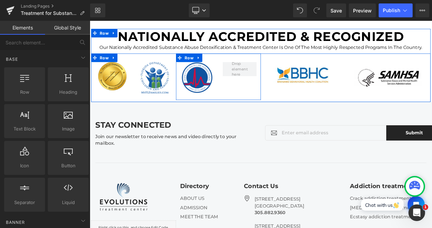
click at [239, 71] on div "Image Row" at bounding box center [248, 89] width 104 height 57
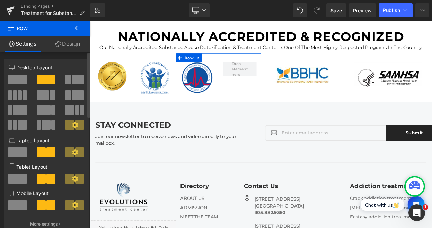
click at [20, 80] on span at bounding box center [17, 80] width 19 height 10
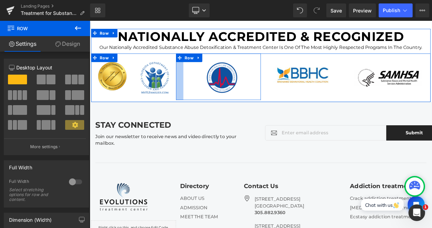
drag, startPoint x: 197, startPoint y: 77, endPoint x: 206, endPoint y: 77, distance: 9.0
click at [206, 77] on div "Image Row" at bounding box center [248, 89] width 104 height 57
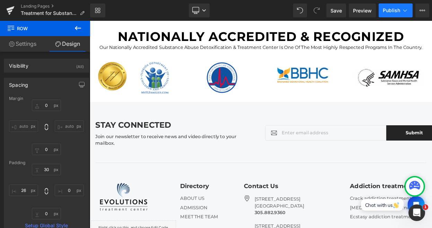
click at [389, 11] on span "Publish" at bounding box center [391, 11] width 17 height 6
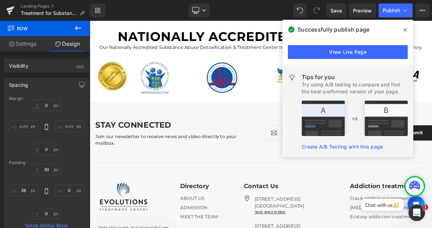
click at [0, 0] on icon at bounding box center [0, 0] width 0 height 0
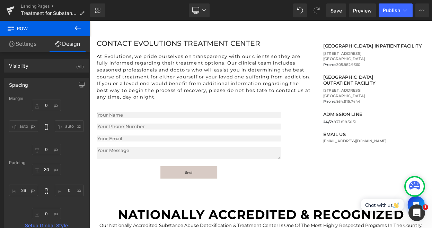
scroll to position [1695, 0]
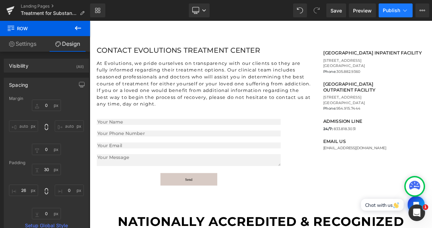
click at [388, 11] on span "Publish" at bounding box center [391, 11] width 17 height 6
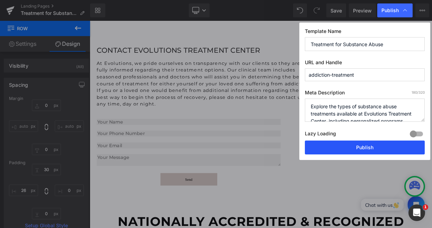
click at [0, 0] on button "Publish" at bounding box center [0, 0] width 0 height 0
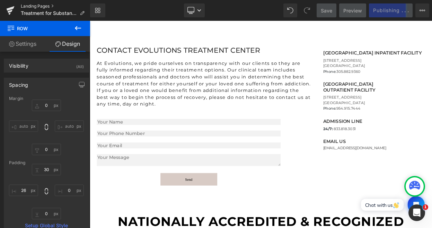
click at [40, 5] on link "Landing Pages" at bounding box center [55, 6] width 69 height 6
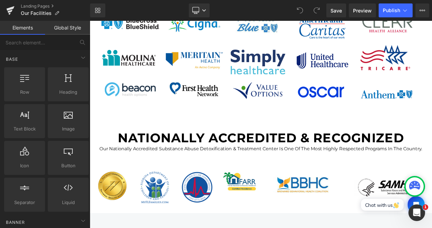
scroll to position [1344, 0]
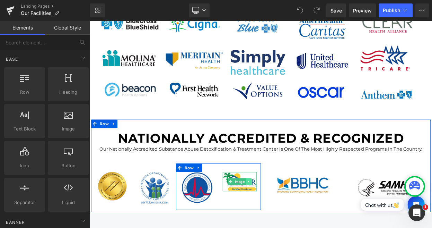
click at [287, 214] on link at bounding box center [284, 218] width 7 height 8
click at [287, 216] on icon at bounding box center [288, 218] width 4 height 4
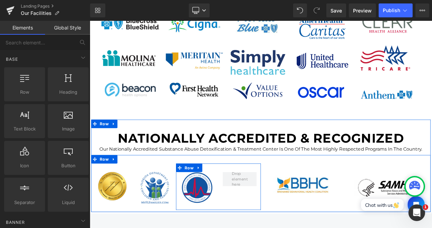
click at [236, 196] on div "Image Row" at bounding box center [248, 224] width 104 height 57
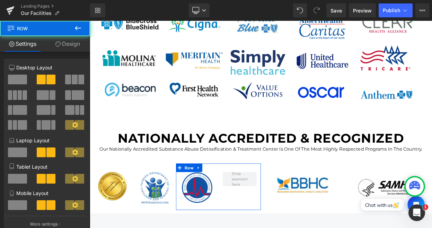
click at [16, 81] on span at bounding box center [17, 80] width 19 height 10
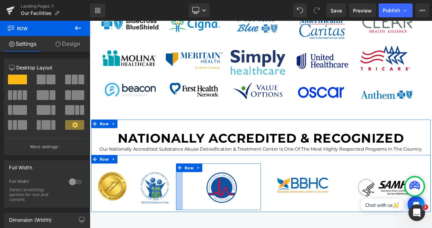
drag, startPoint x: 199, startPoint y: 194, endPoint x: 206, endPoint y: 195, distance: 6.7
click at [206, 196] on div "Image Row" at bounding box center [248, 224] width 104 height 57
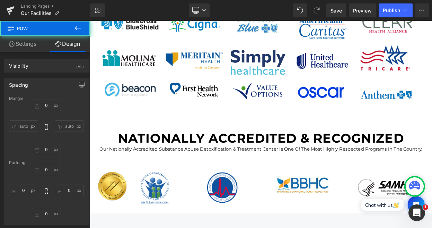
type input "0"
type input "30"
type input "0"
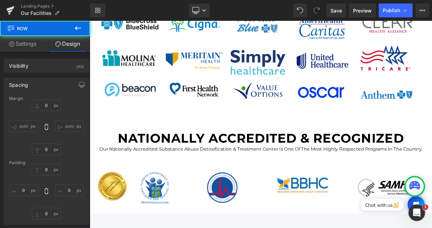
type input "28"
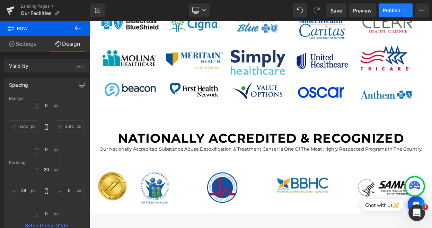
click at [382, 14] on button "Publish" at bounding box center [396, 10] width 34 height 14
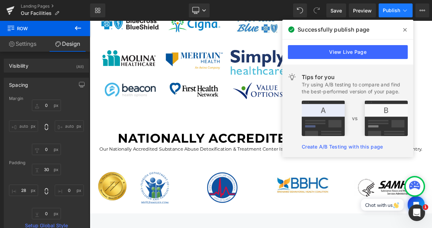
click at [385, 15] on button "Publish" at bounding box center [396, 10] width 34 height 14
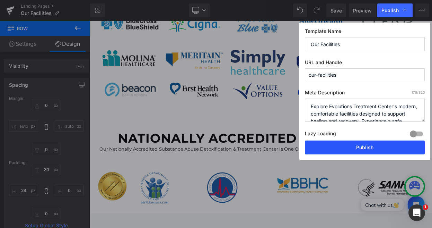
click at [0, 0] on button "Publish" at bounding box center [0, 0] width 0 height 0
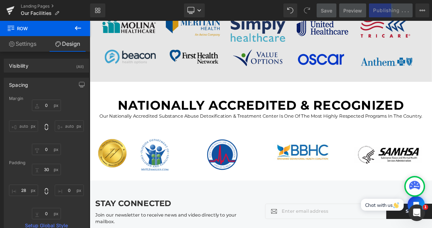
scroll to position [1385, 0]
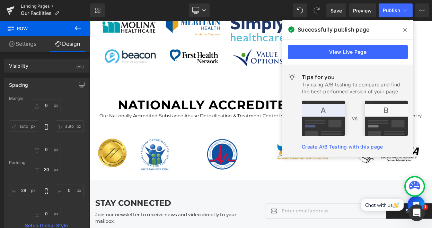
click at [34, 8] on link "Landing Pages" at bounding box center [55, 6] width 69 height 6
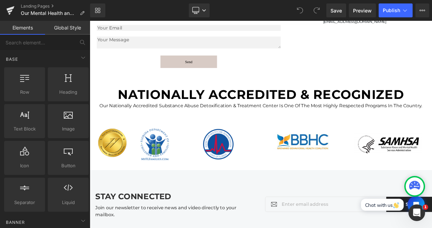
scroll to position [1534, 0]
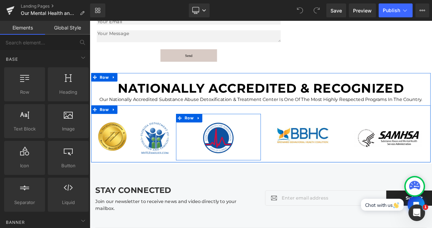
click at [197, 165] on div "Image" at bounding box center [248, 168] width 104 height 46
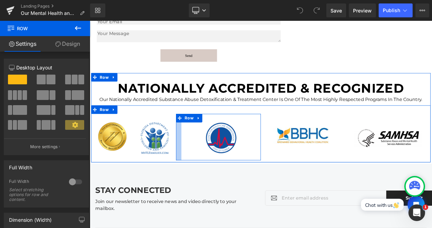
drag, startPoint x: 196, startPoint y: 165, endPoint x: 203, endPoint y: 166, distance: 6.9
click at [203, 166] on div "Image Row" at bounding box center [248, 163] width 104 height 57
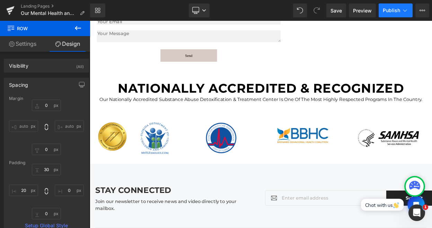
click at [391, 12] on span "Publish" at bounding box center [391, 11] width 17 height 6
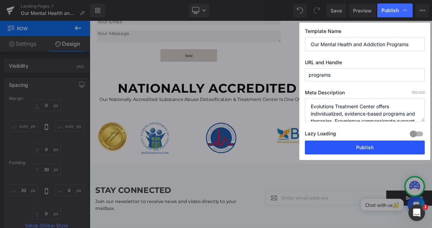
click at [0, 0] on button "Publish" at bounding box center [0, 0] width 0 height 0
